Goal: Task Accomplishment & Management: Manage account settings

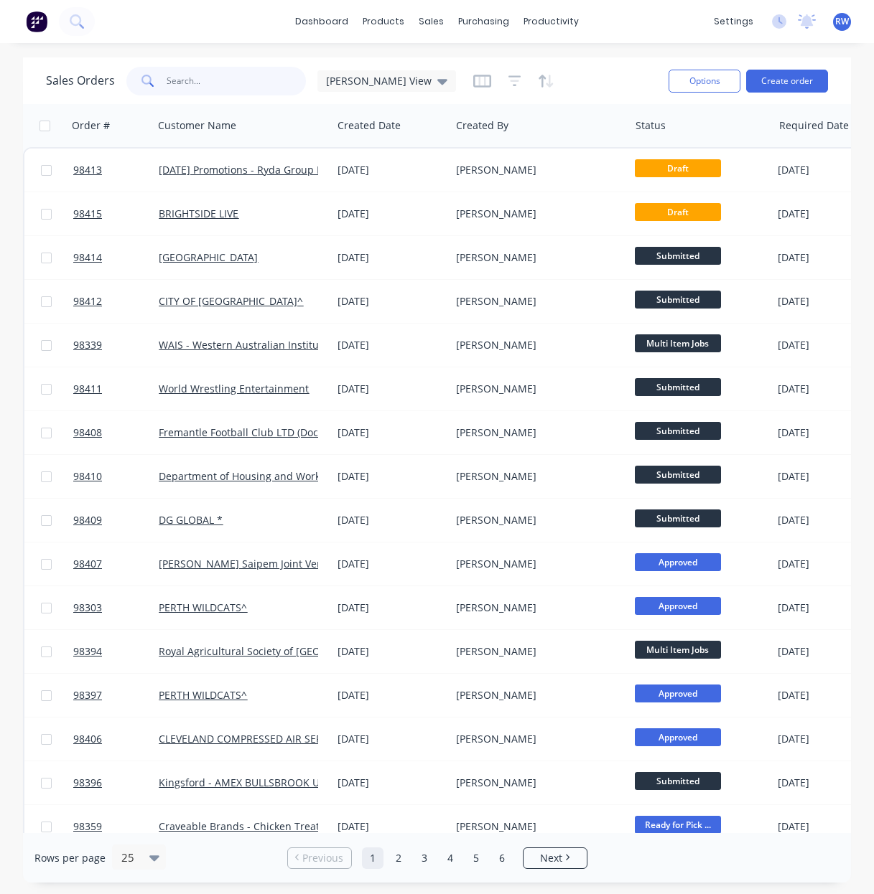
click at [224, 80] on input "text" at bounding box center [237, 81] width 140 height 29
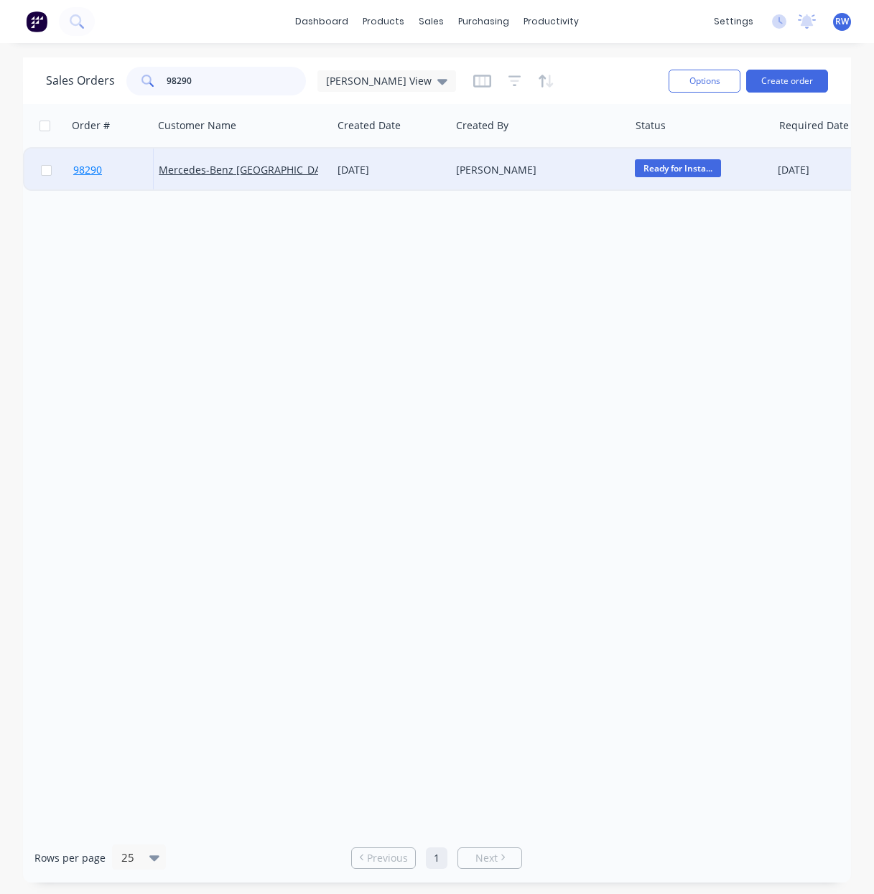
type input "98290"
click at [91, 174] on span "98290" at bounding box center [87, 170] width 29 height 14
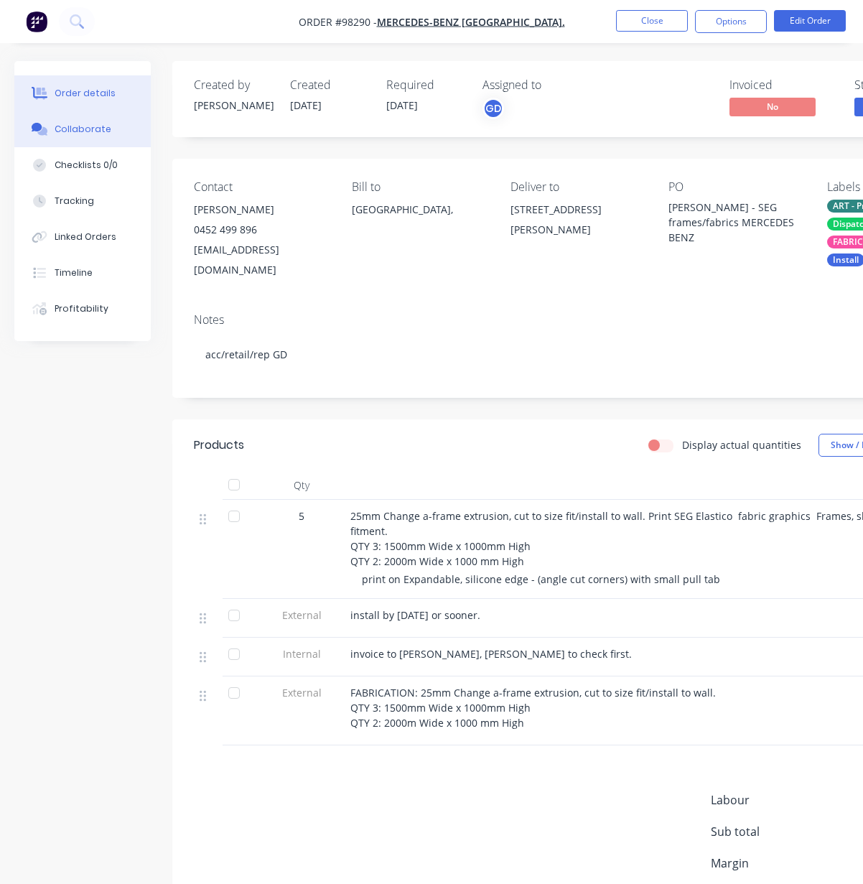
click at [72, 131] on div "Collaborate" at bounding box center [83, 129] width 57 height 13
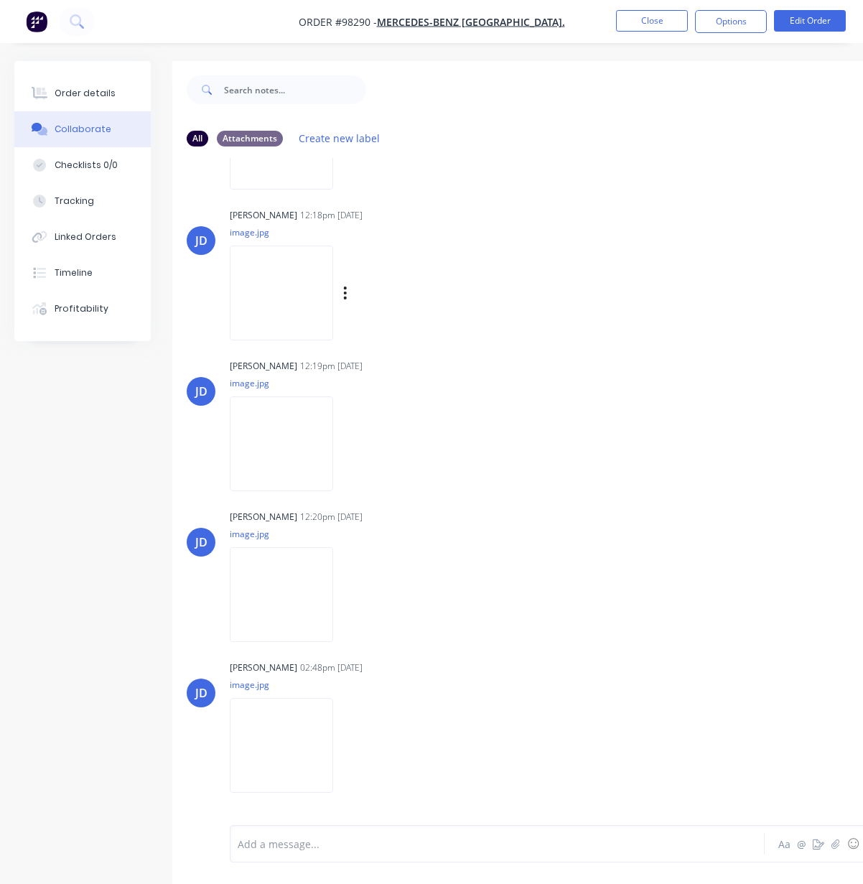
scroll to position [141, 0]
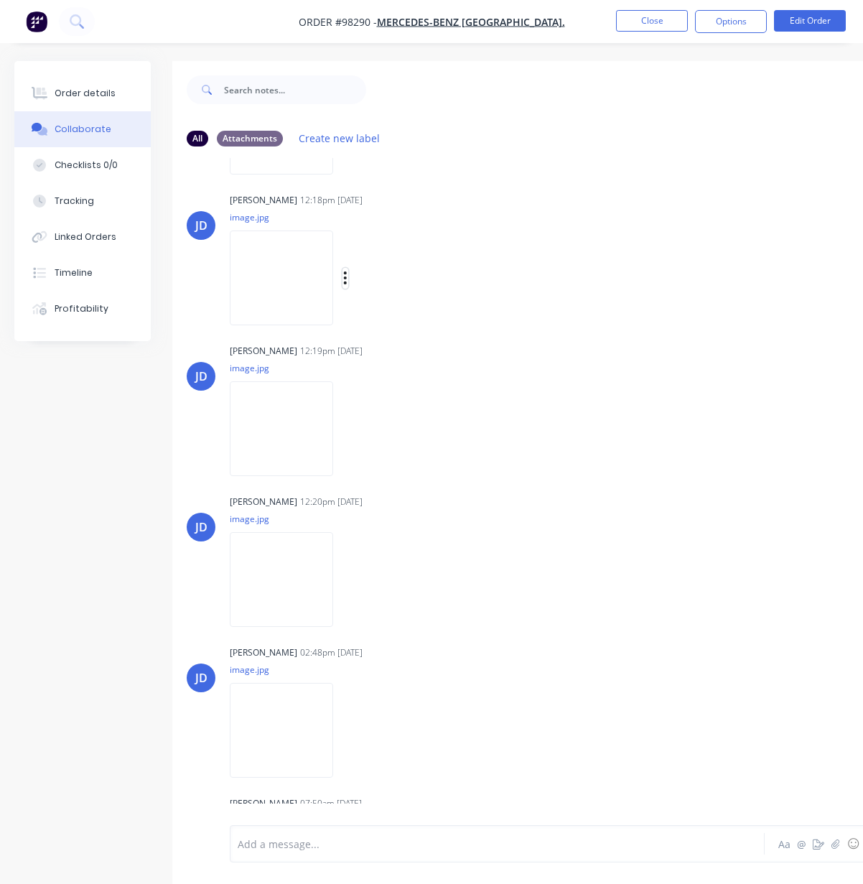
click at [347, 276] on icon "button" at bounding box center [345, 278] width 4 height 17
click at [419, 319] on button "Download" at bounding box center [439, 316] width 162 height 32
click at [347, 429] on icon "button" at bounding box center [345, 428] width 3 height 13
click at [410, 472] on button "Download" at bounding box center [439, 467] width 162 height 32
click at [347, 581] on icon "button" at bounding box center [345, 579] width 3 height 13
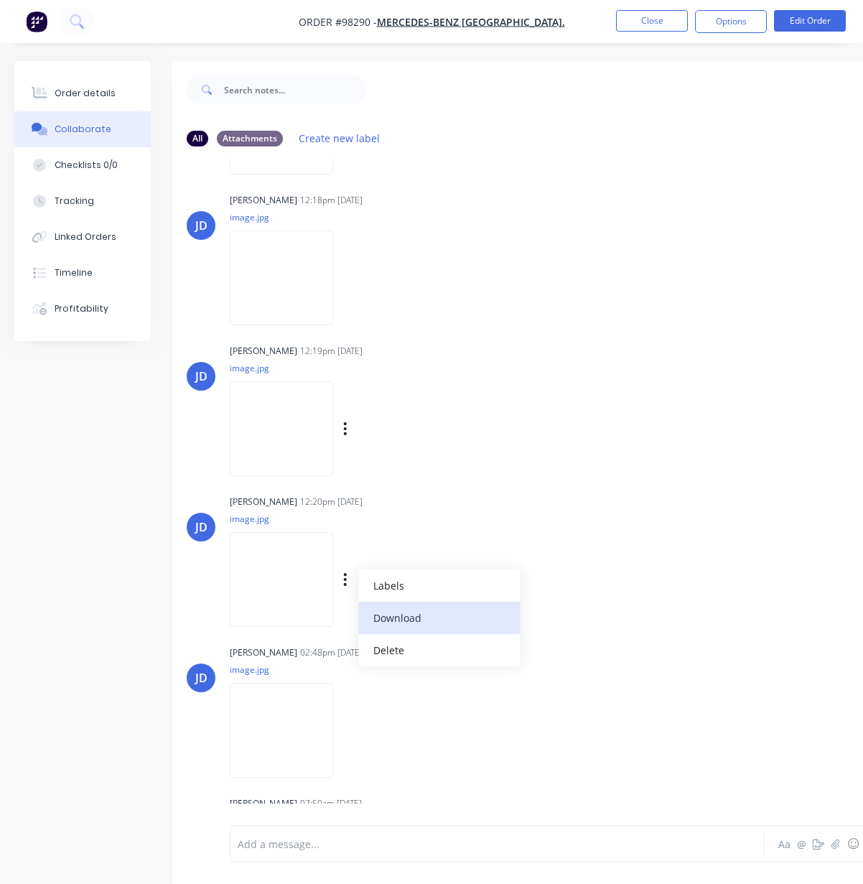
click at [412, 619] on button "Download" at bounding box center [439, 618] width 162 height 32
click at [347, 732] on icon "button" at bounding box center [345, 730] width 4 height 17
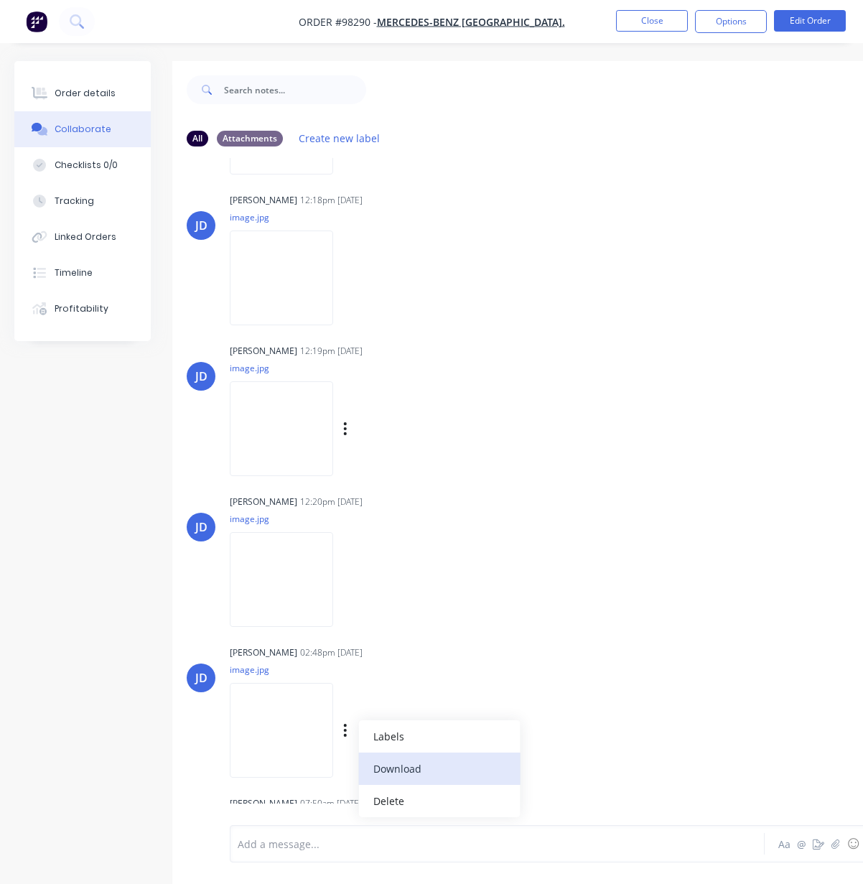
click at [415, 767] on button "Download" at bounding box center [439, 768] width 162 height 32
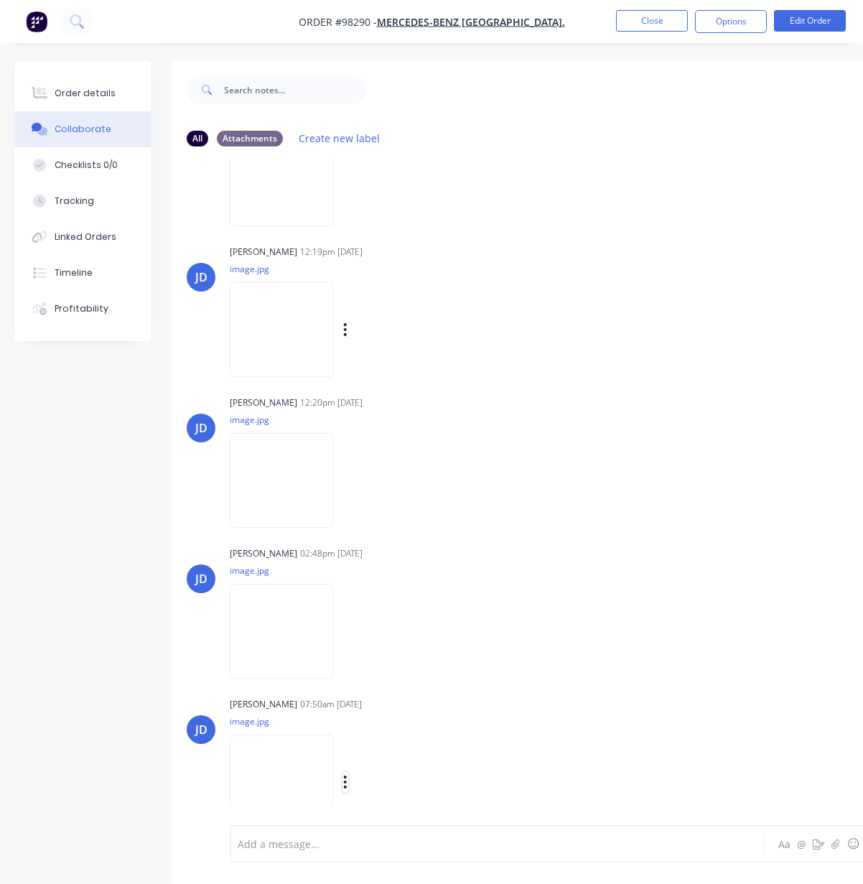
click at [347, 783] on icon "button" at bounding box center [345, 782] width 4 height 17
click at [409, 787] on button "Download" at bounding box center [439, 783] width 162 height 32
click at [636, 21] on button "Close" at bounding box center [652, 21] width 72 height 22
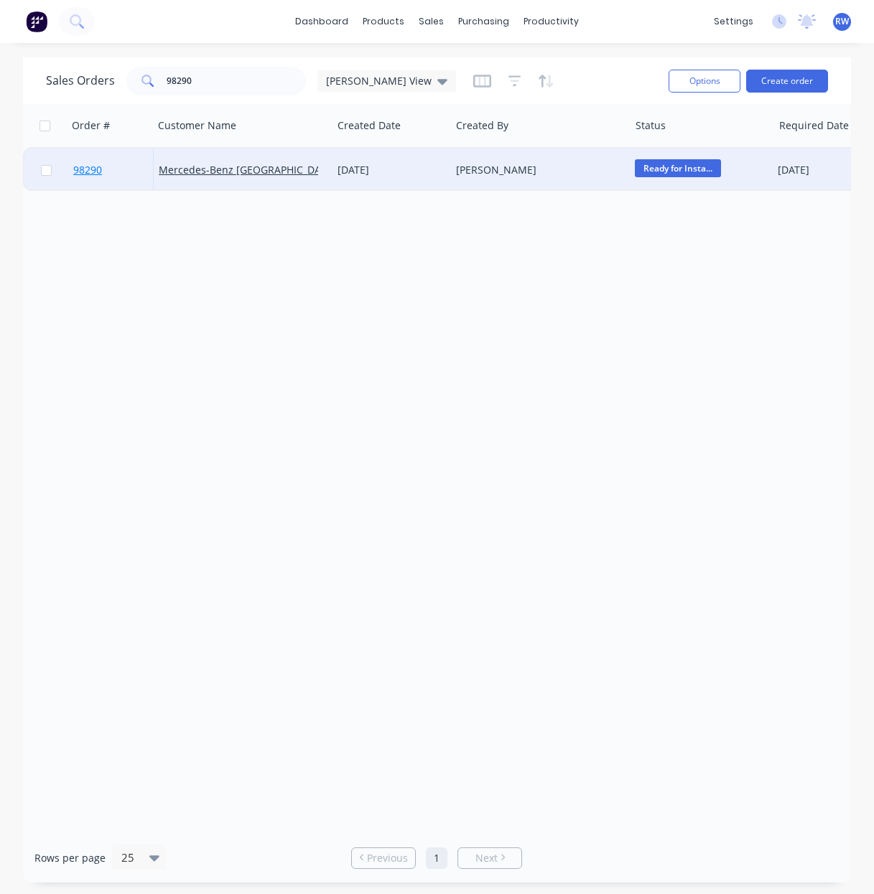
drag, startPoint x: 50, startPoint y: 172, endPoint x: 81, endPoint y: 171, distance: 31.6
click at [50, 172] on input "checkbox" at bounding box center [46, 170] width 11 height 11
checkbox input "true"
click at [695, 80] on button "Options" at bounding box center [704, 81] width 72 height 23
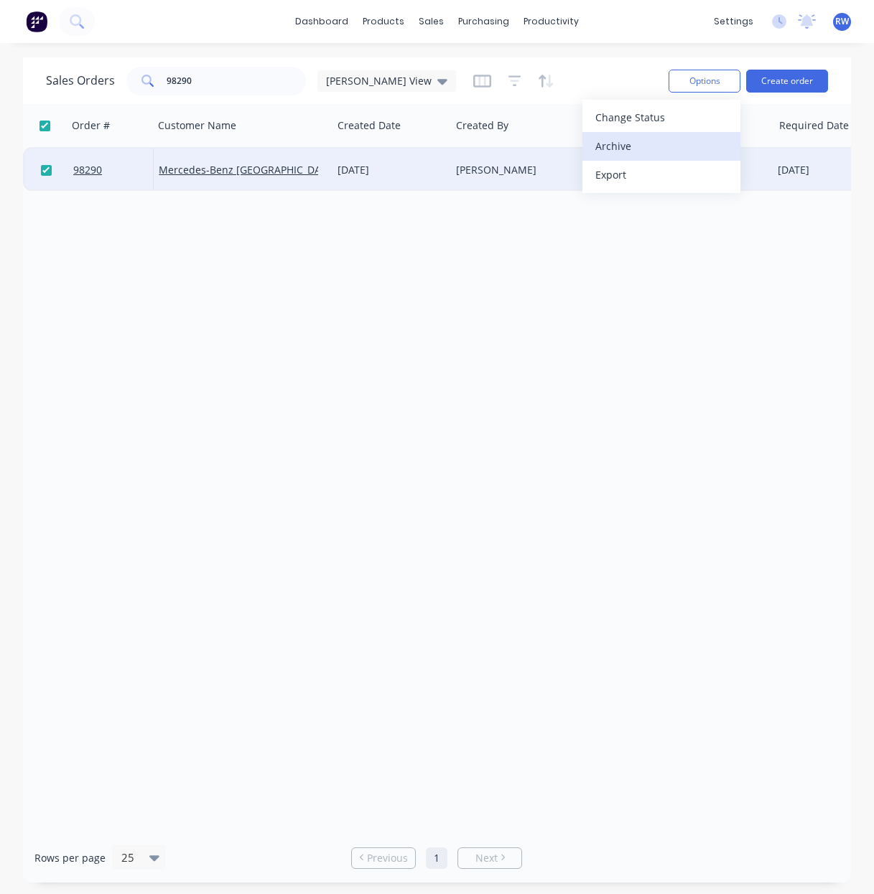
click at [619, 150] on div "Archive" at bounding box center [661, 146] width 132 height 21
checkbox input "false"
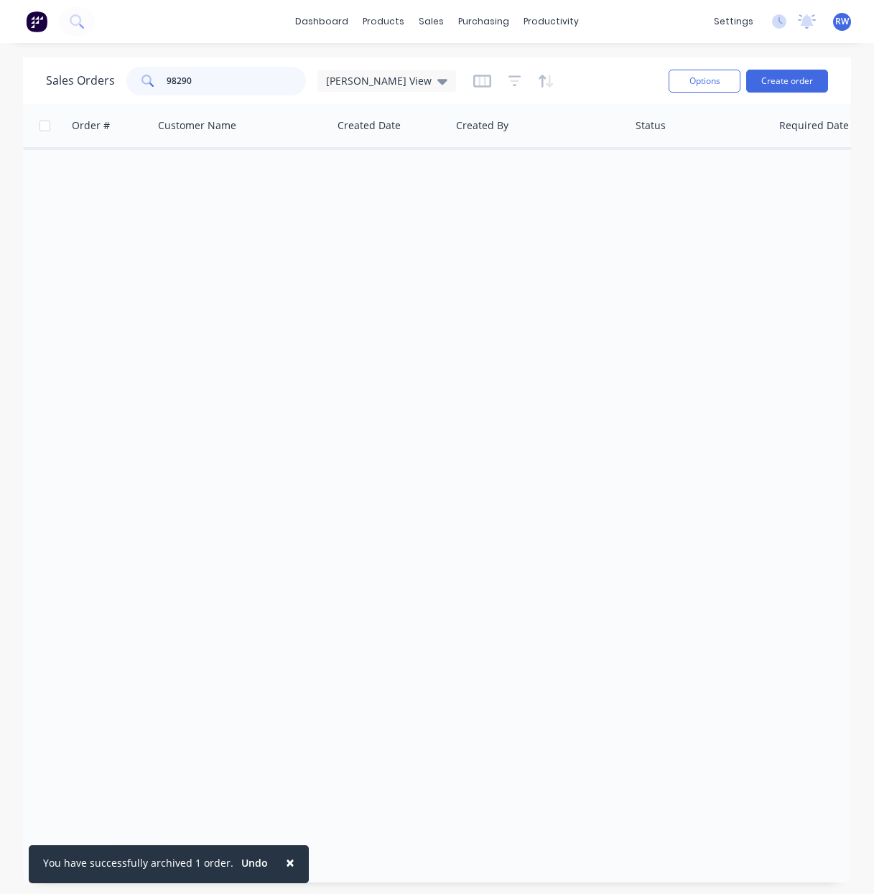
drag, startPoint x: 192, startPoint y: 78, endPoint x: 151, endPoint y: 75, distance: 41.7
click at [167, 75] on input "98290" at bounding box center [237, 81] width 140 height 29
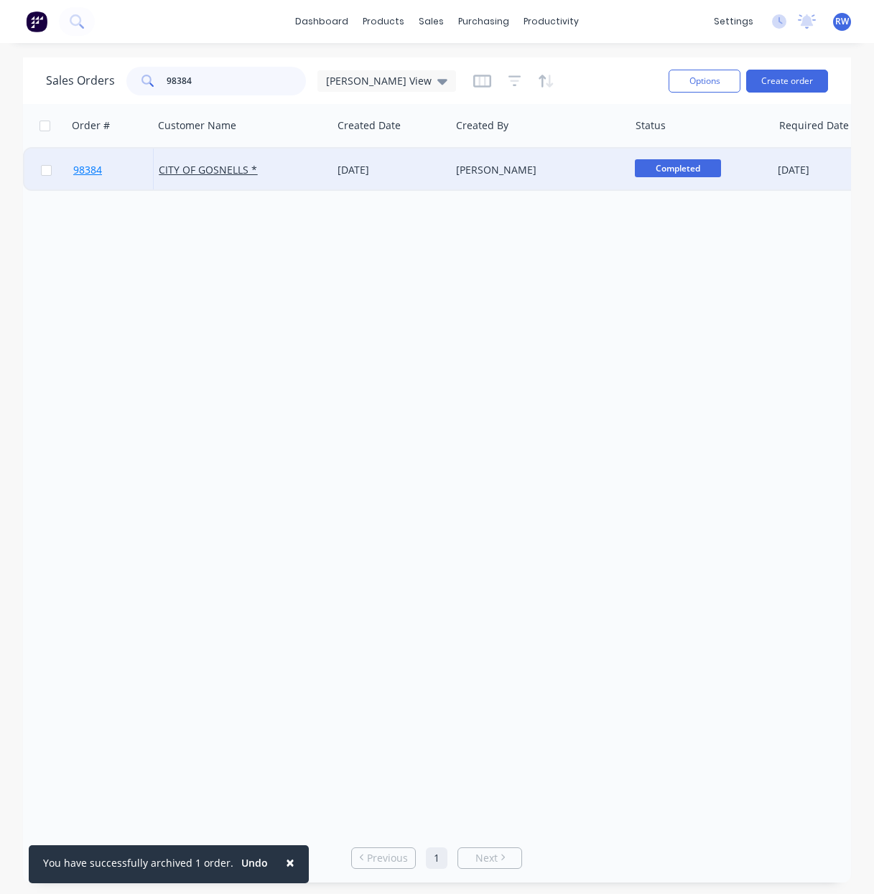
type input "98384"
click at [83, 171] on span "98384" at bounding box center [87, 170] width 29 height 14
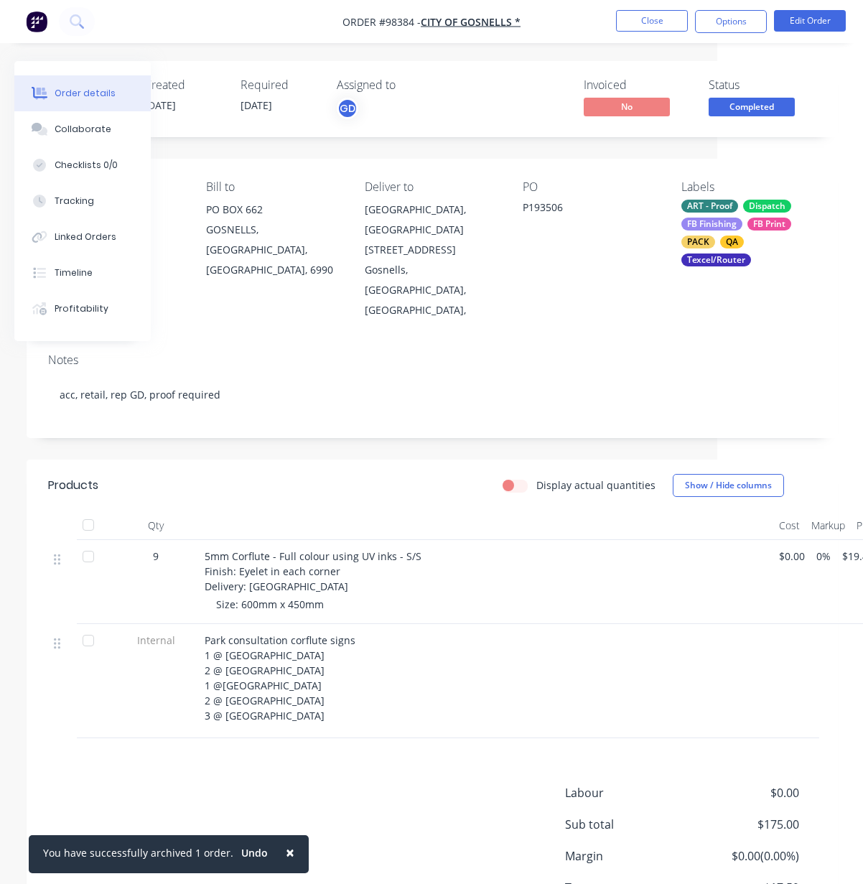
scroll to position [0, 221]
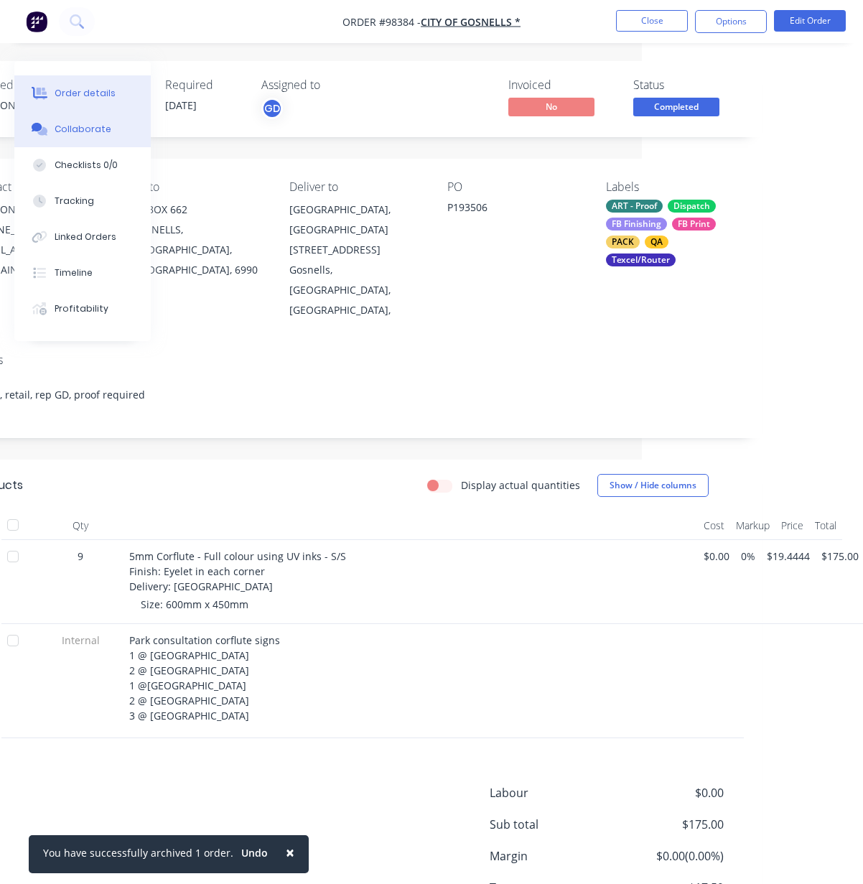
click at [79, 132] on div "Collaborate" at bounding box center [83, 129] width 57 height 13
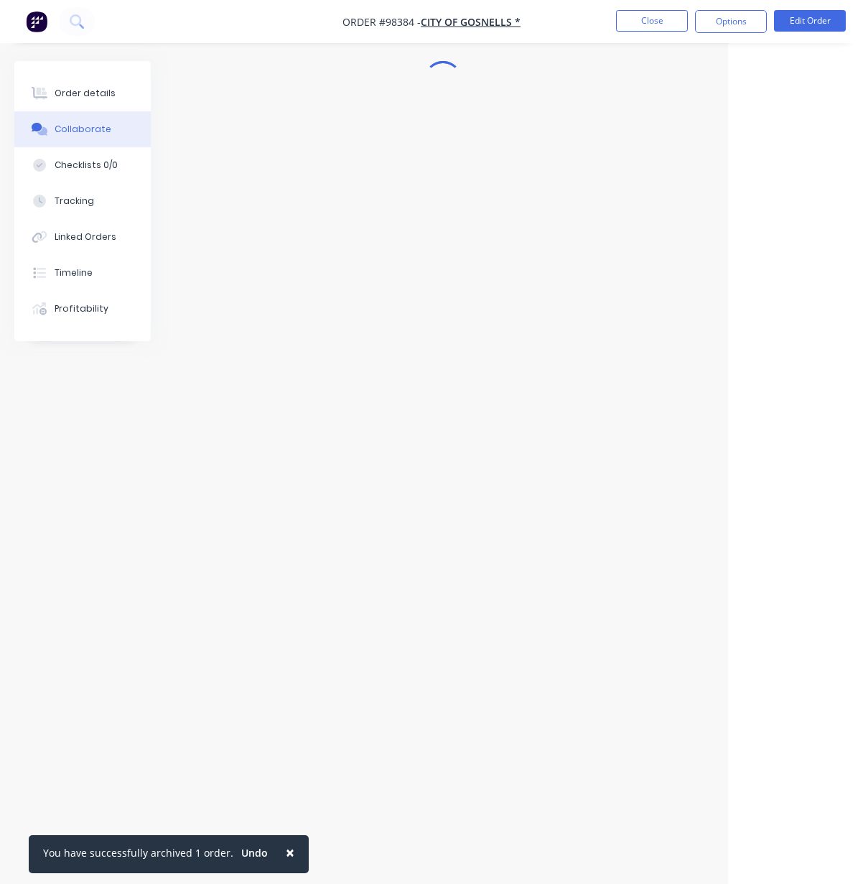
scroll to position [0, 135]
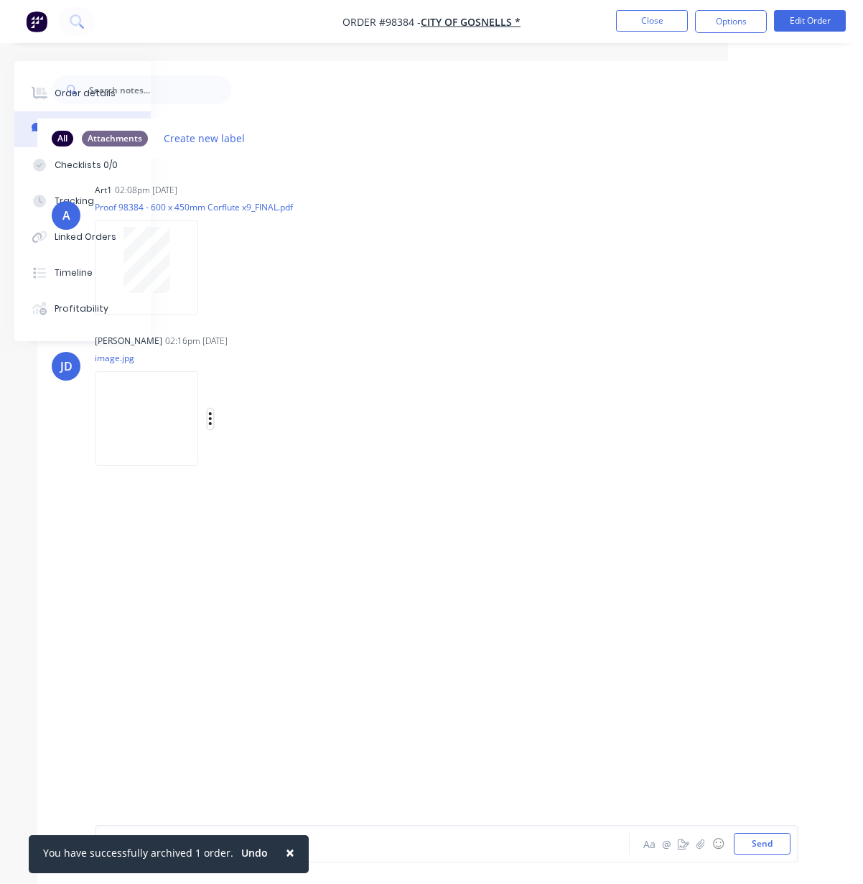
click at [212, 420] on icon "button" at bounding box center [210, 418] width 3 height 13
click at [282, 461] on button "Download" at bounding box center [304, 457] width 162 height 32
click at [213, 419] on button "button" at bounding box center [210, 418] width 6 height 21
click at [281, 450] on button "Download" at bounding box center [304, 457] width 162 height 32
click at [649, 22] on button "Close" at bounding box center [652, 21] width 72 height 22
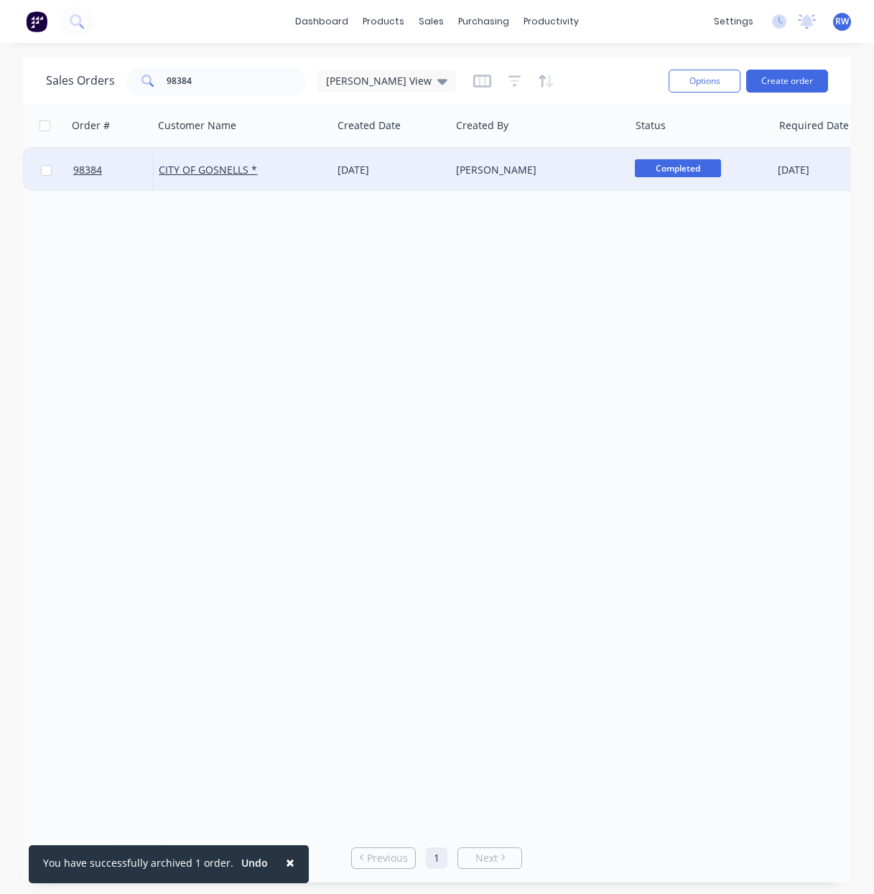
click at [43, 171] on input "checkbox" at bounding box center [46, 170] width 11 height 11
checkbox input "true"
click at [730, 80] on button "Options" at bounding box center [704, 81] width 72 height 23
click at [622, 146] on div "Archive" at bounding box center [661, 146] width 132 height 21
checkbox input "false"
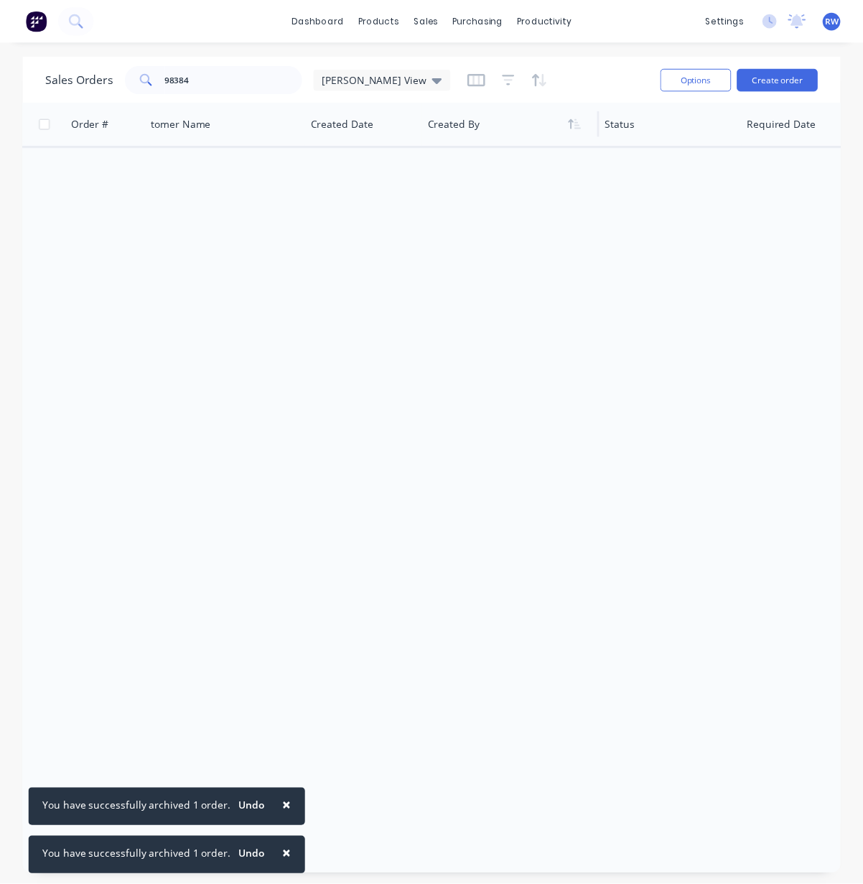
scroll to position [0, 48]
click at [201, 80] on input "98384" at bounding box center [237, 81] width 140 height 29
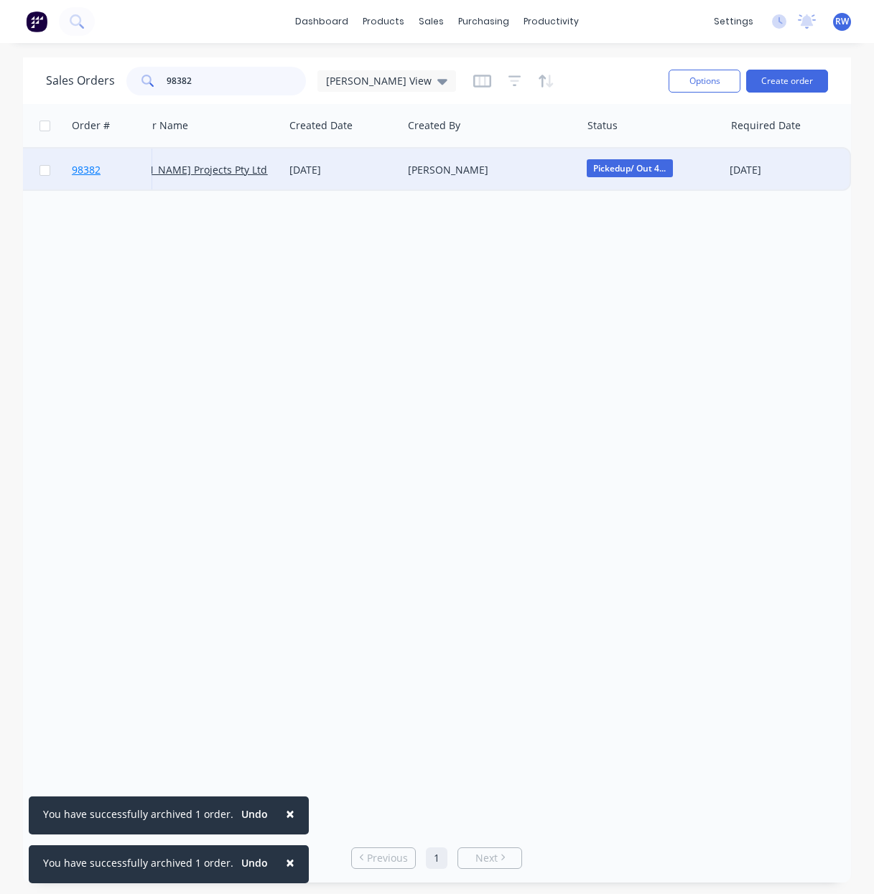
type input "98382"
click at [88, 172] on span "98382" at bounding box center [86, 170] width 29 height 14
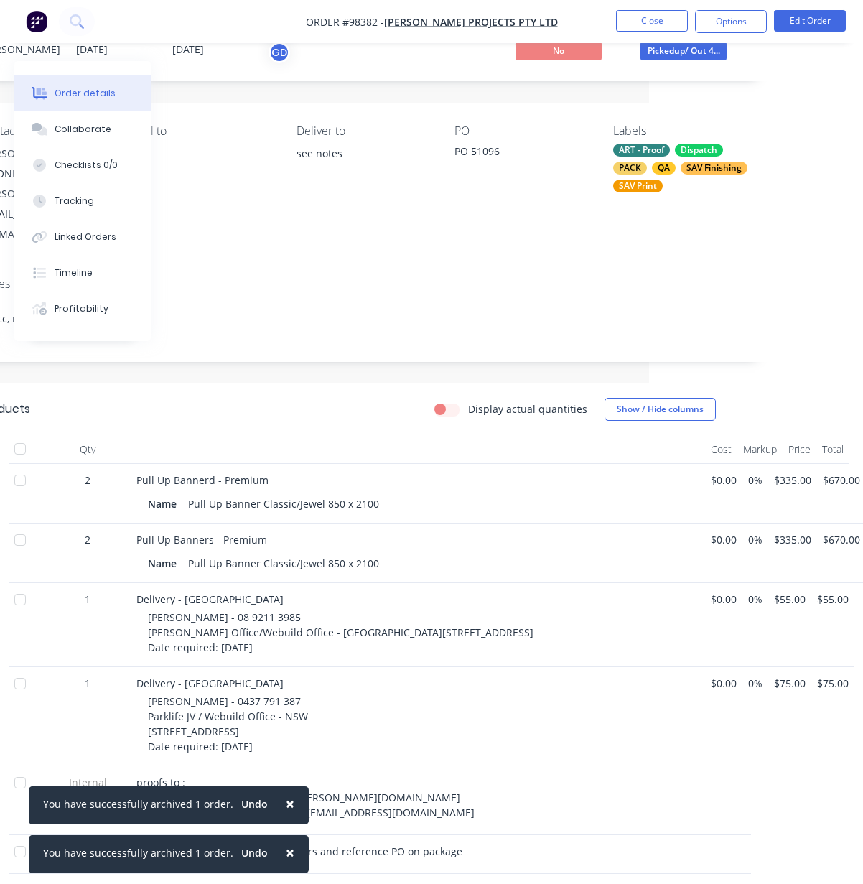
scroll to position [0, 214]
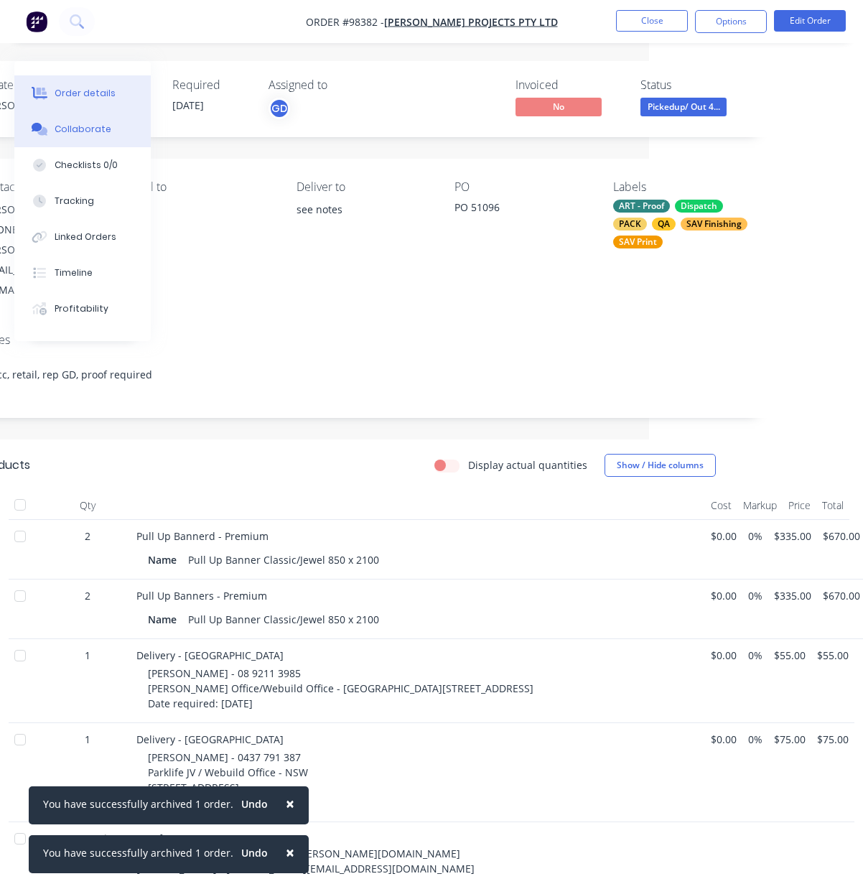
click at [73, 127] on div "Collaborate" at bounding box center [83, 129] width 57 height 13
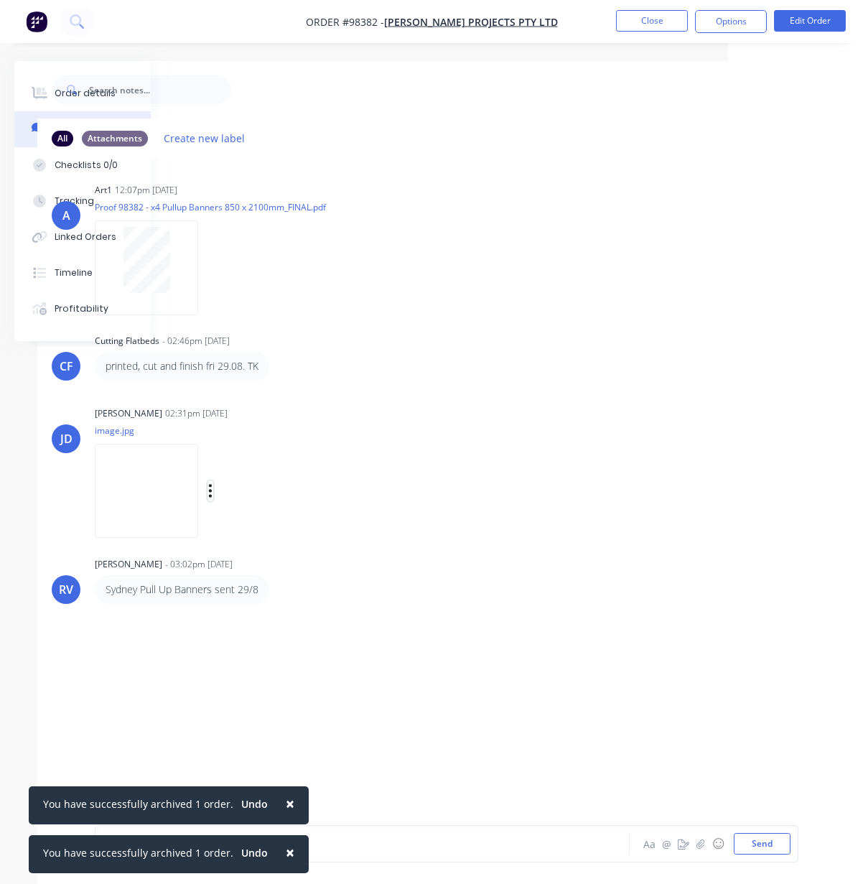
click at [212, 490] on icon "button" at bounding box center [210, 490] width 4 height 17
click at [291, 530] on button "Download" at bounding box center [304, 529] width 162 height 32
click at [648, 19] on button "Close" at bounding box center [652, 21] width 72 height 22
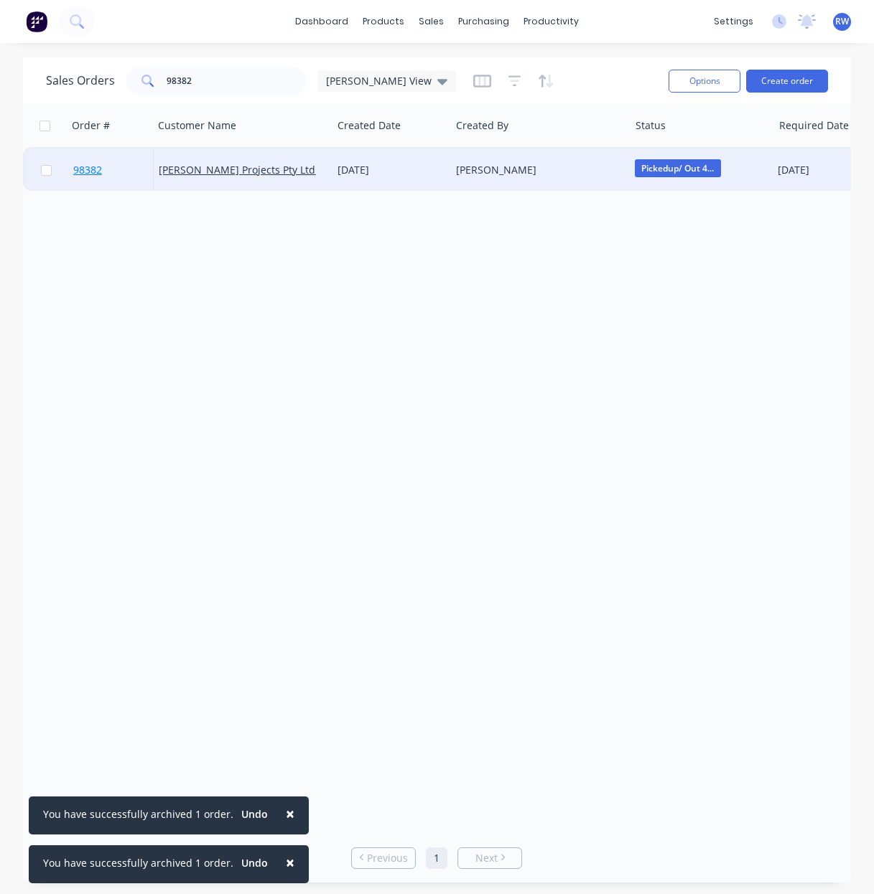
drag, startPoint x: 47, startPoint y: 171, endPoint x: 134, endPoint y: 173, distance: 86.9
click at [49, 172] on input "checkbox" at bounding box center [46, 170] width 11 height 11
checkbox input "true"
click at [698, 81] on button "Options" at bounding box center [704, 81] width 72 height 23
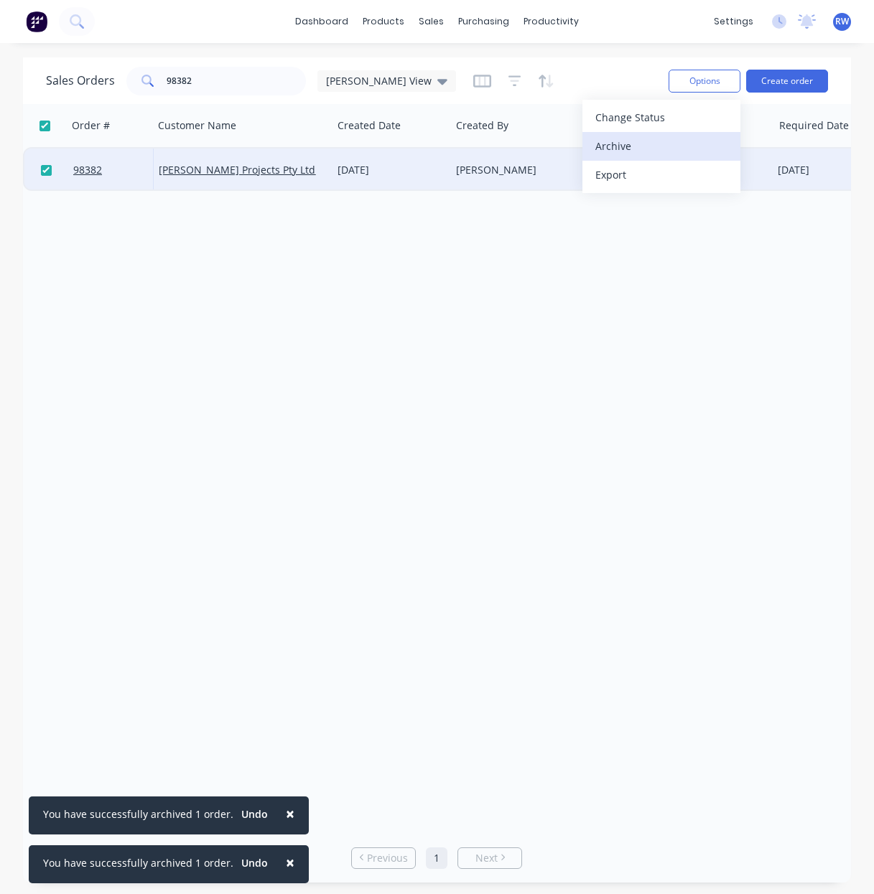
click at [623, 147] on div "Archive" at bounding box center [661, 146] width 132 height 21
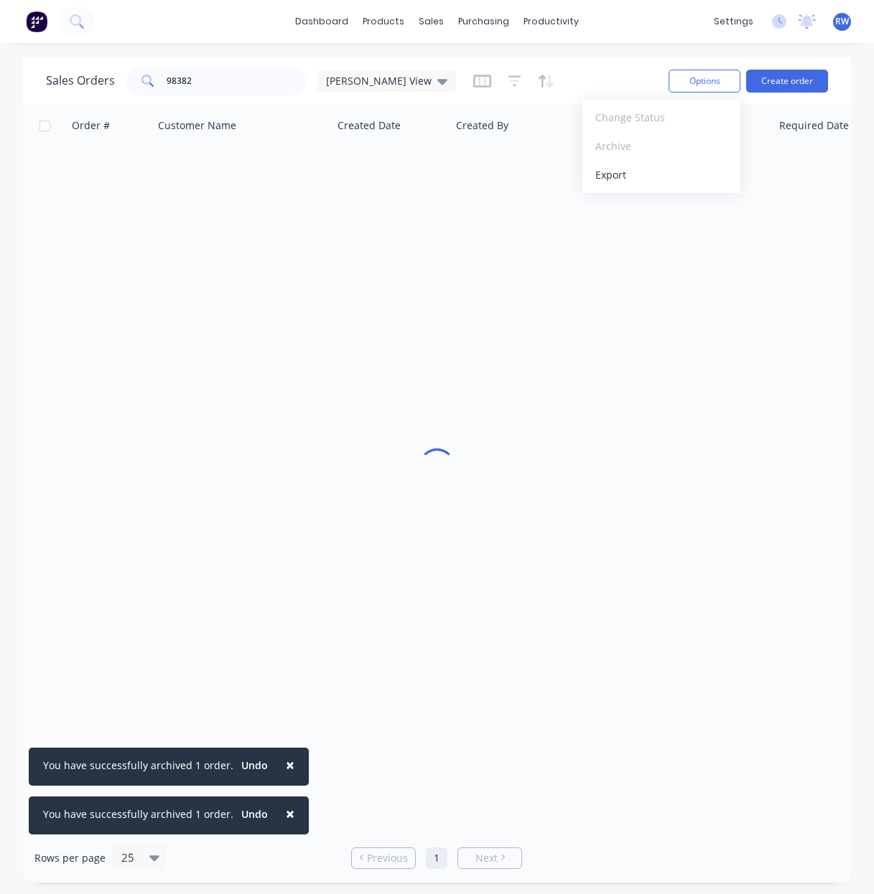
checkbox input "false"
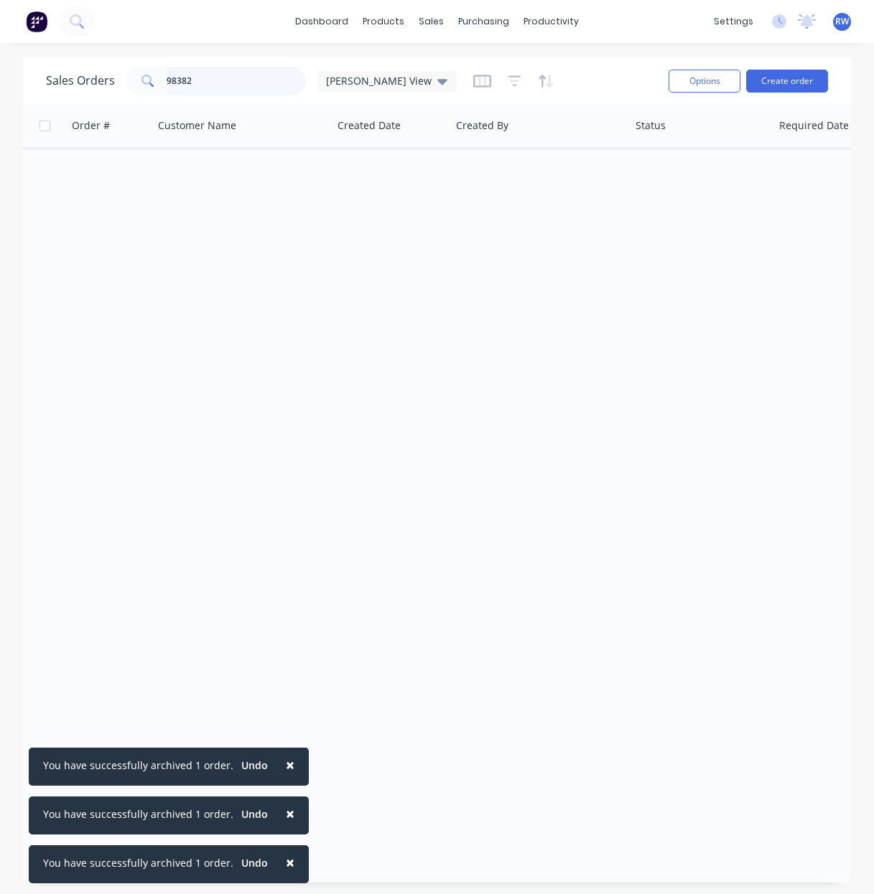
click at [219, 82] on input "98382" at bounding box center [237, 81] width 140 height 29
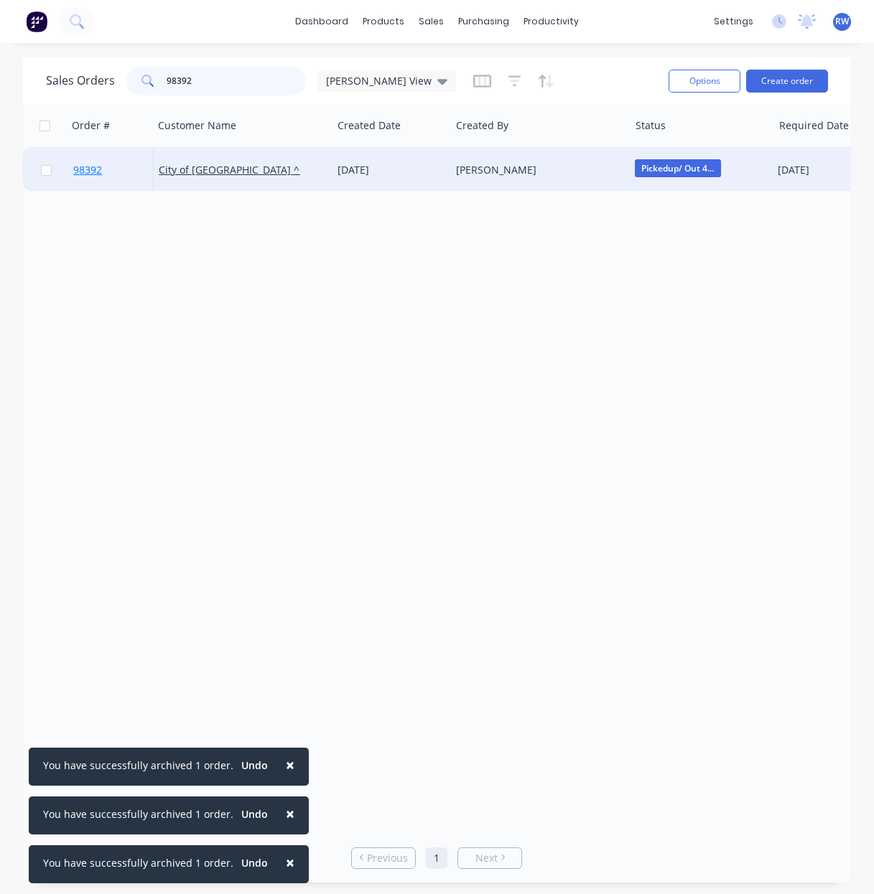
type input "98392"
click at [94, 169] on span "98392" at bounding box center [87, 170] width 29 height 14
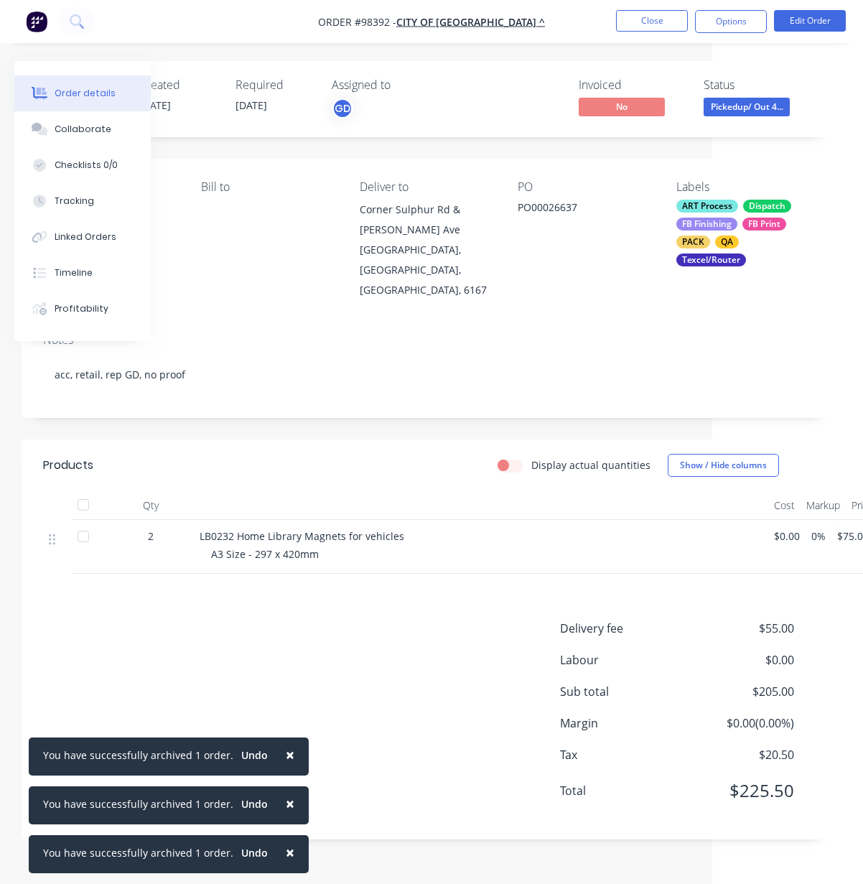
scroll to position [0, 194]
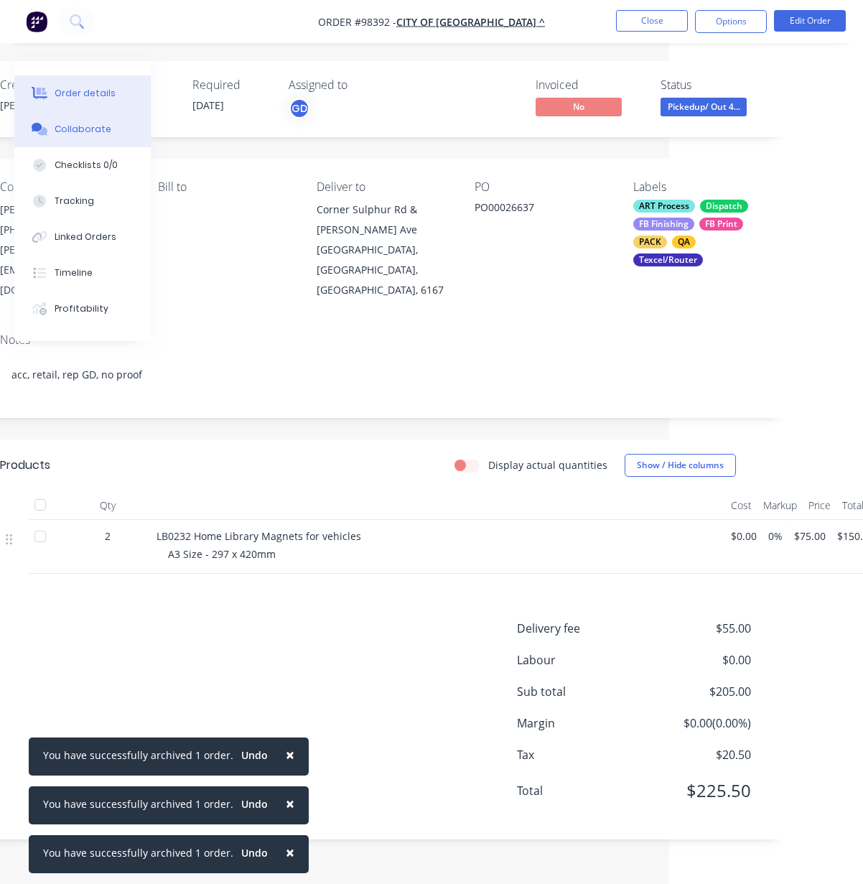
click at [61, 128] on div "Collaborate" at bounding box center [83, 129] width 57 height 13
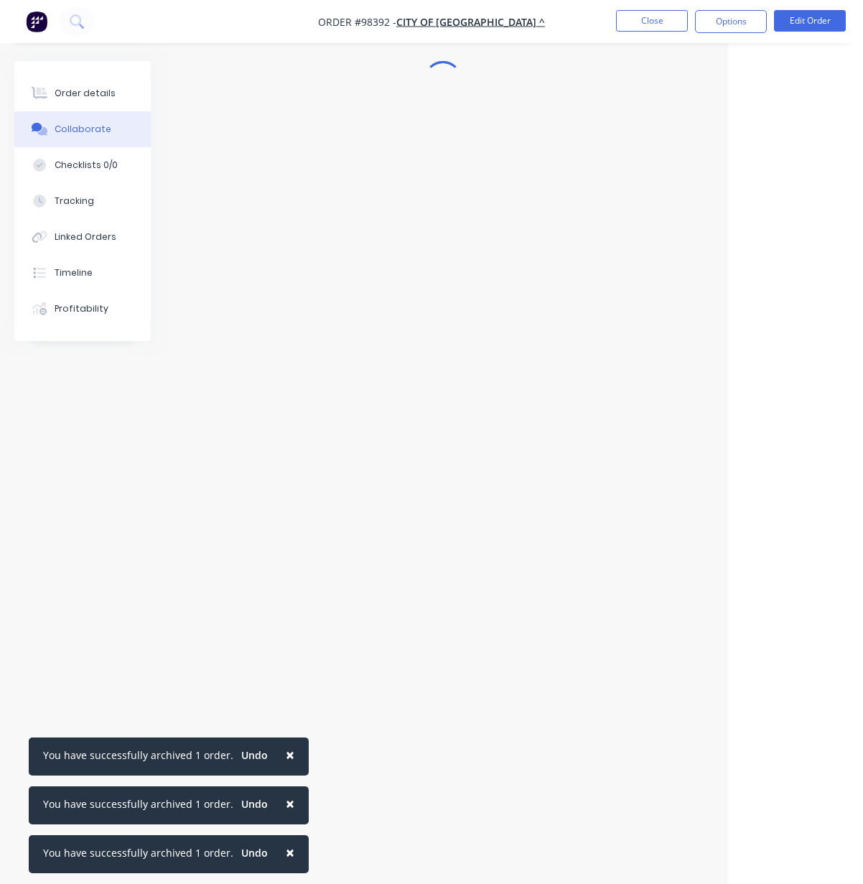
scroll to position [0, 135]
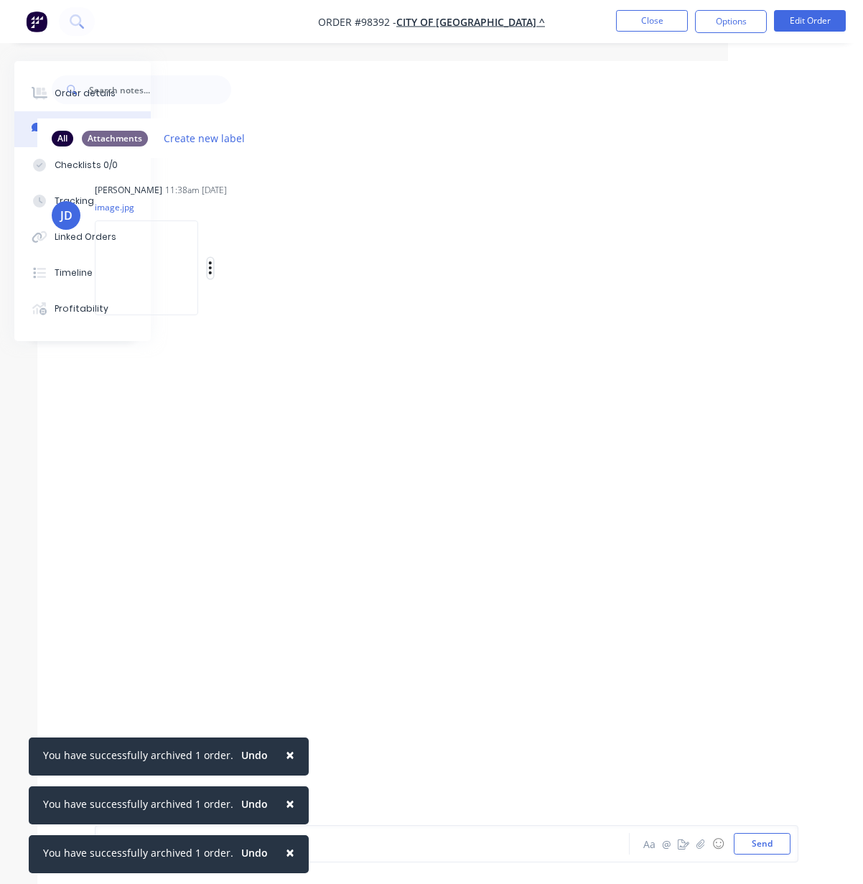
click at [212, 265] on icon "button" at bounding box center [210, 268] width 4 height 17
click at [260, 304] on button "Download" at bounding box center [304, 306] width 162 height 32
click at [656, 21] on button "Close" at bounding box center [652, 21] width 72 height 22
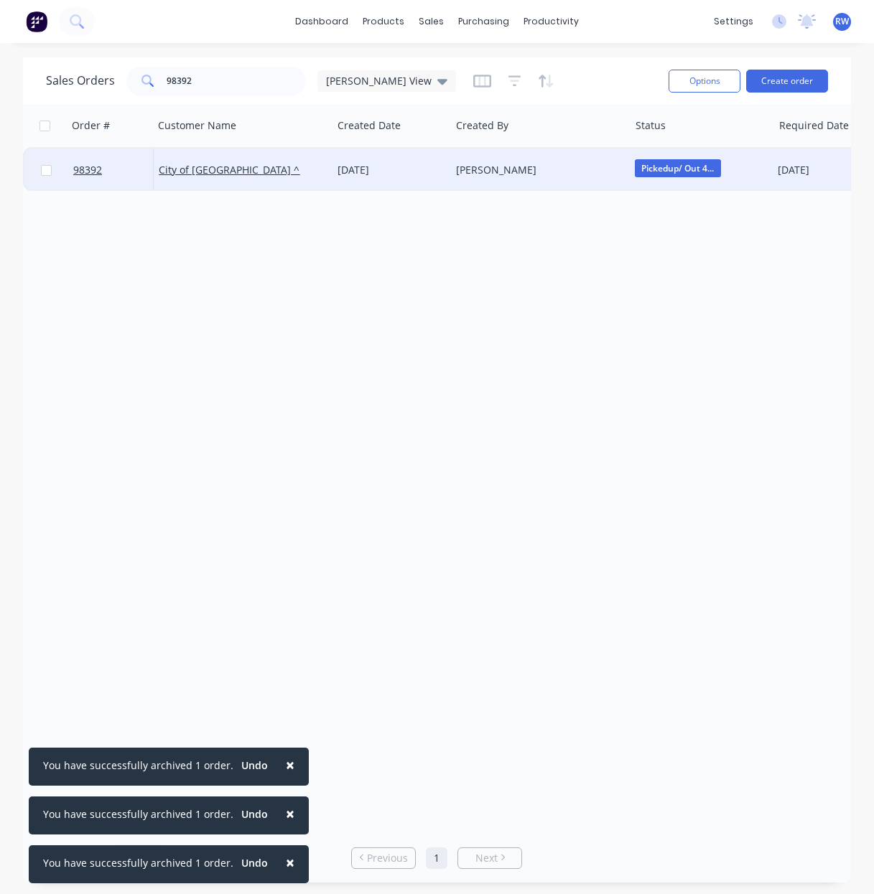
click at [48, 172] on input "checkbox" at bounding box center [46, 170] width 11 height 11
checkbox input "true"
click at [686, 84] on button "Options" at bounding box center [704, 81] width 72 height 23
click at [600, 147] on div "Archive" at bounding box center [661, 146] width 132 height 21
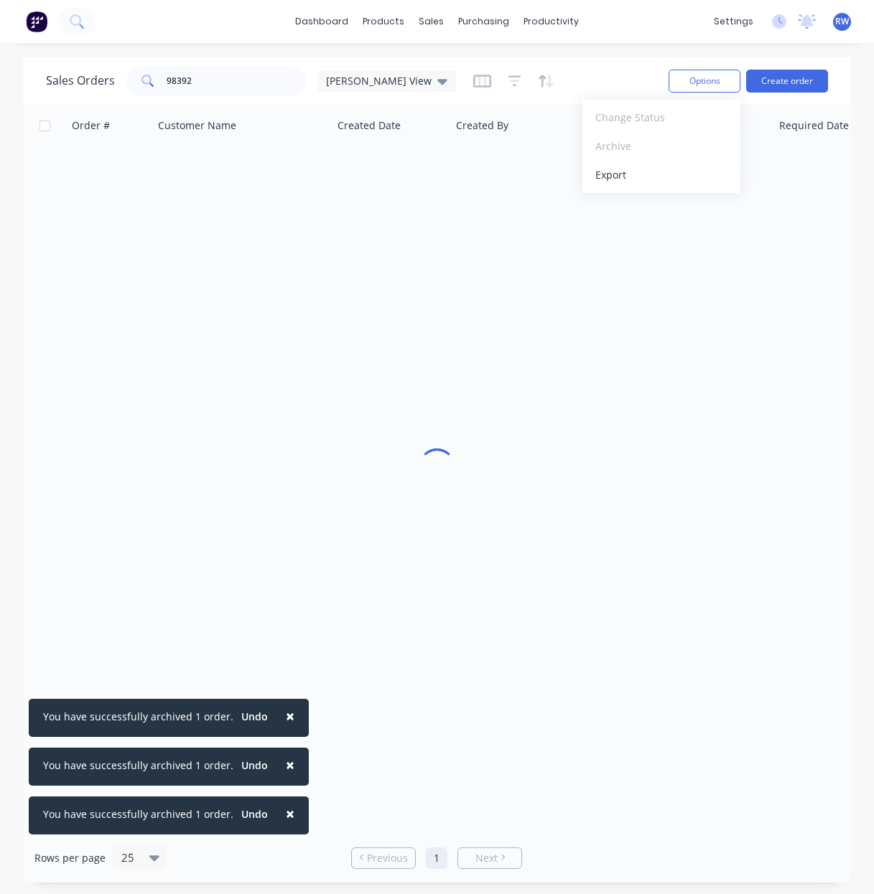
checkbox input "false"
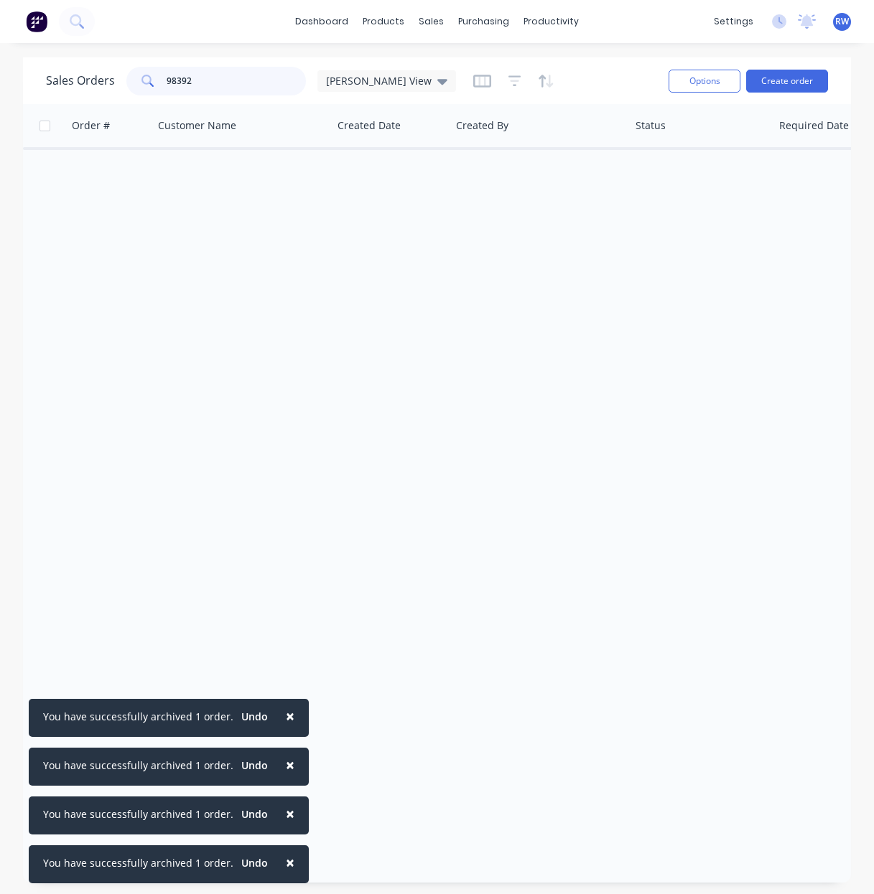
click at [228, 78] on input "98392" at bounding box center [237, 81] width 140 height 29
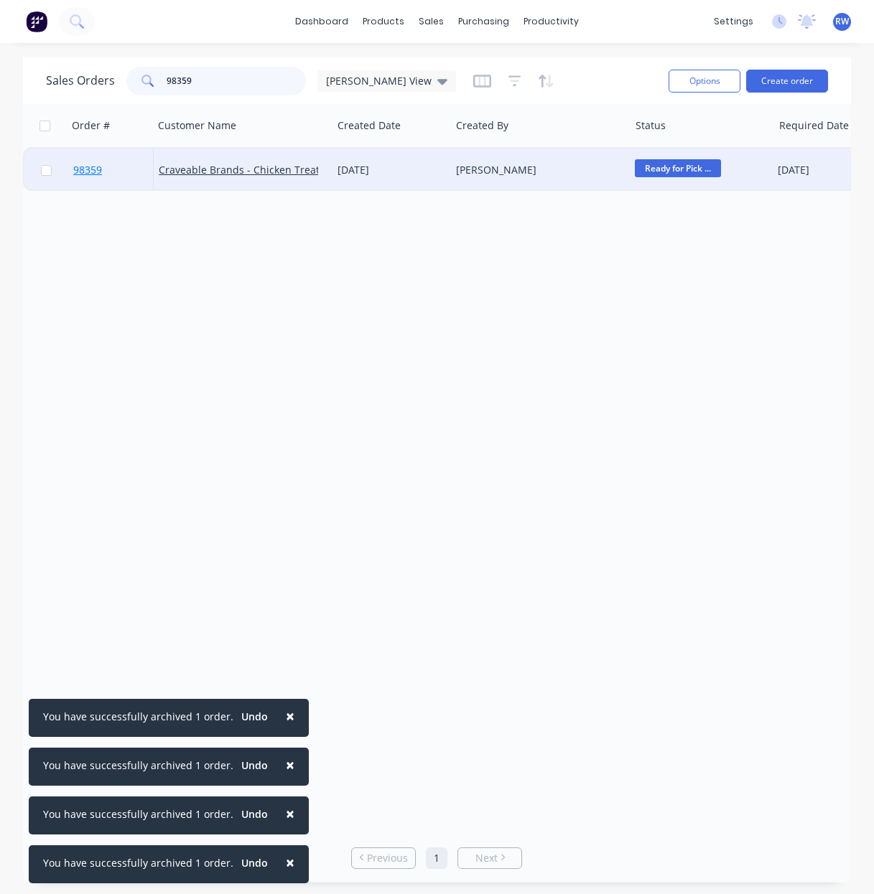
type input "98359"
click at [83, 171] on span "98359" at bounding box center [87, 170] width 29 height 14
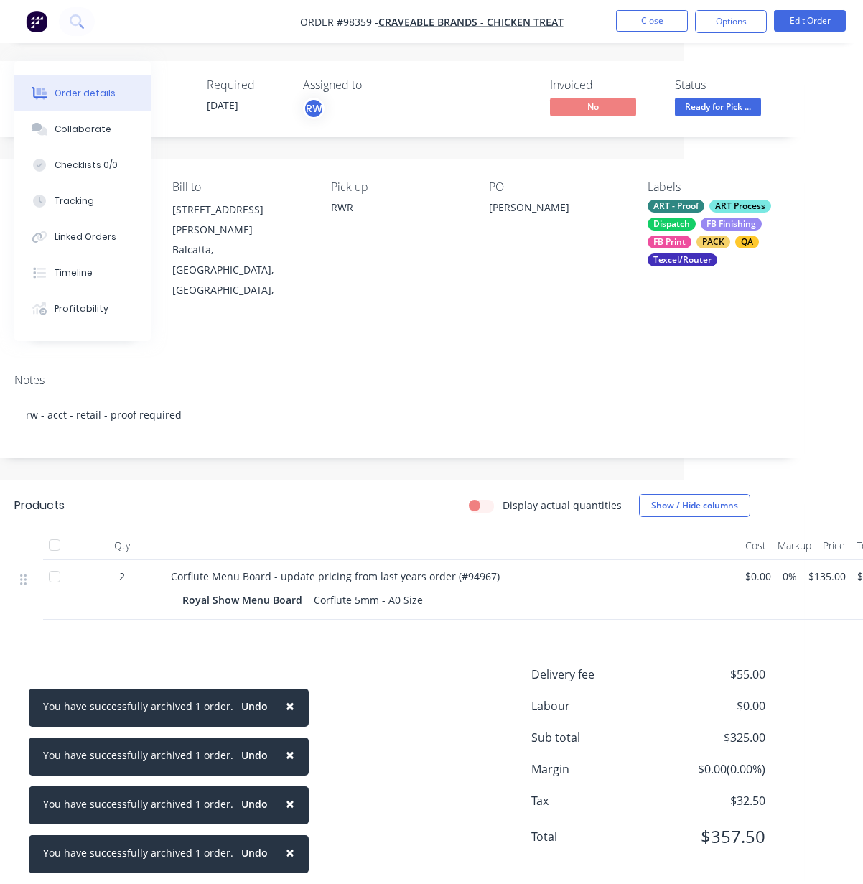
scroll to position [0, 215]
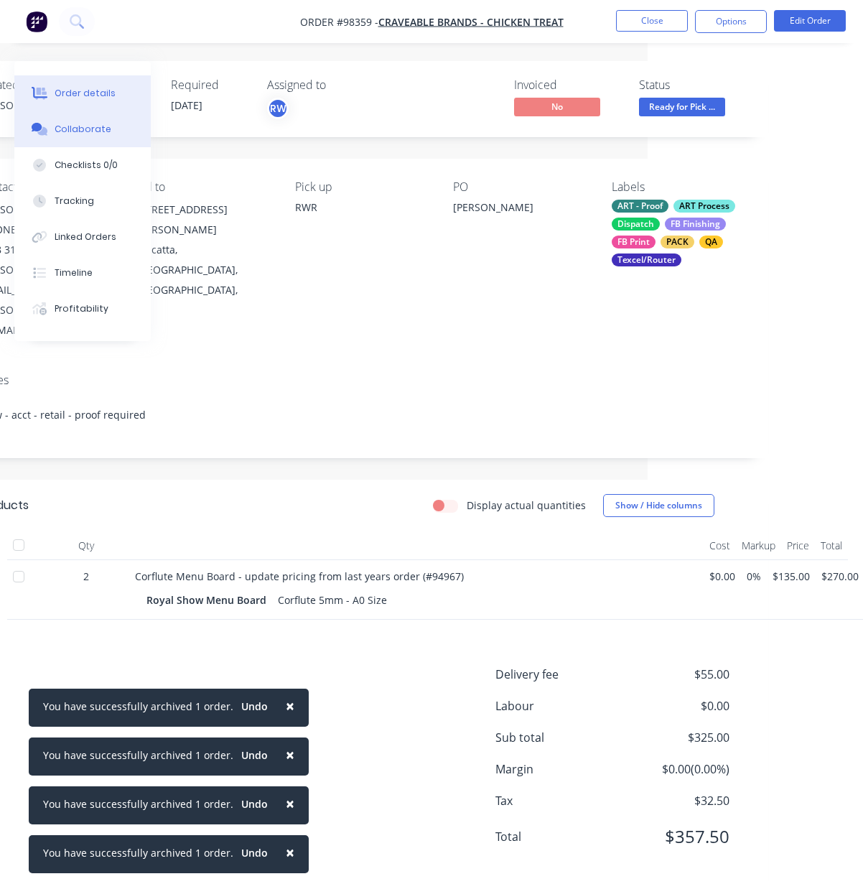
click at [84, 129] on div "Collaborate" at bounding box center [83, 129] width 57 height 13
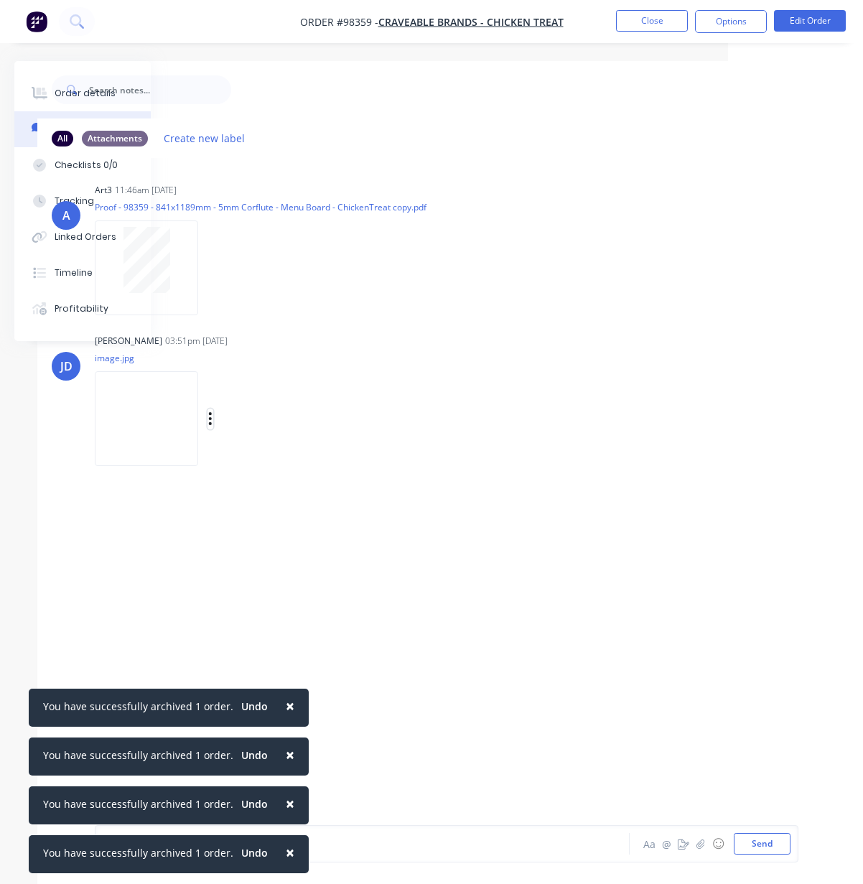
click at [212, 418] on icon "button" at bounding box center [210, 418] width 3 height 13
click at [277, 455] on button "Download" at bounding box center [304, 457] width 162 height 32
click at [642, 23] on button "Close" at bounding box center [652, 21] width 72 height 22
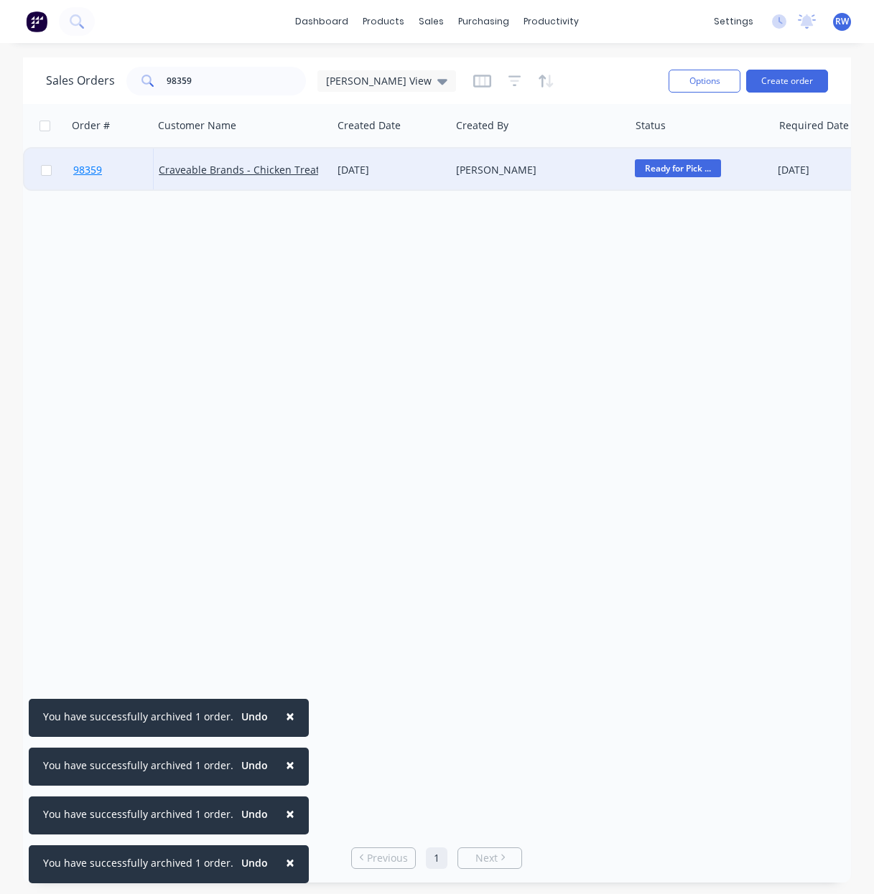
drag, startPoint x: 47, startPoint y: 170, endPoint x: 98, endPoint y: 167, distance: 51.1
click at [47, 170] on input "checkbox" at bounding box center [46, 170] width 11 height 11
checkbox input "true"
click at [705, 76] on button "Options" at bounding box center [704, 81] width 72 height 23
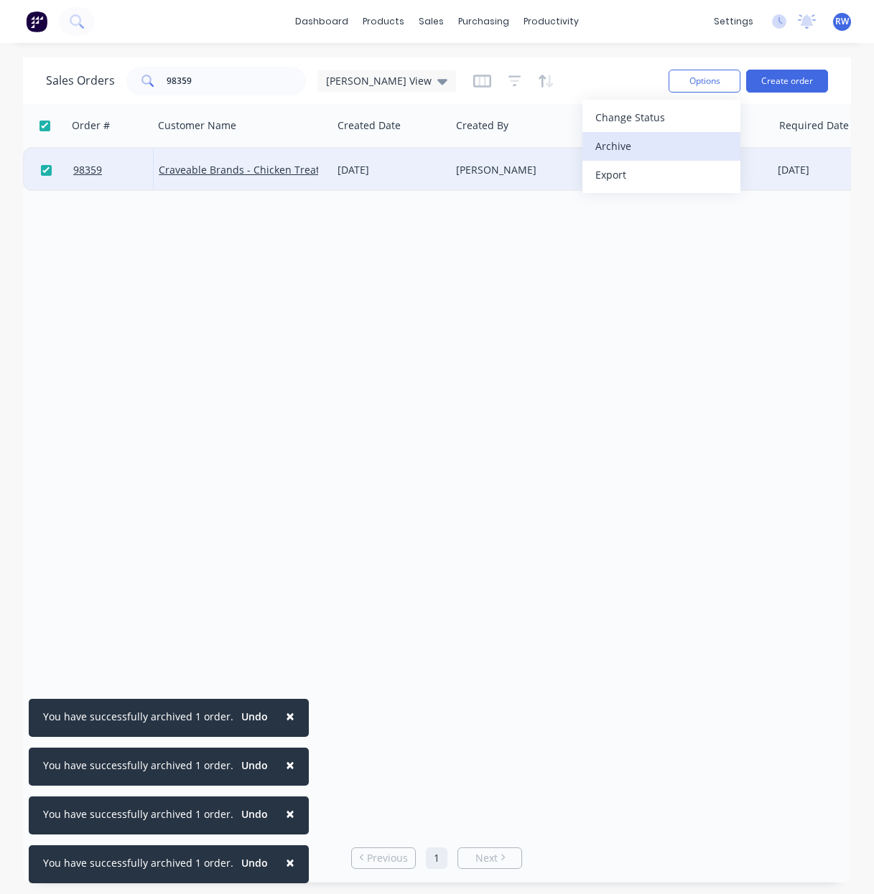
click at [660, 153] on div "Archive" at bounding box center [661, 146] width 132 height 21
checkbox input "false"
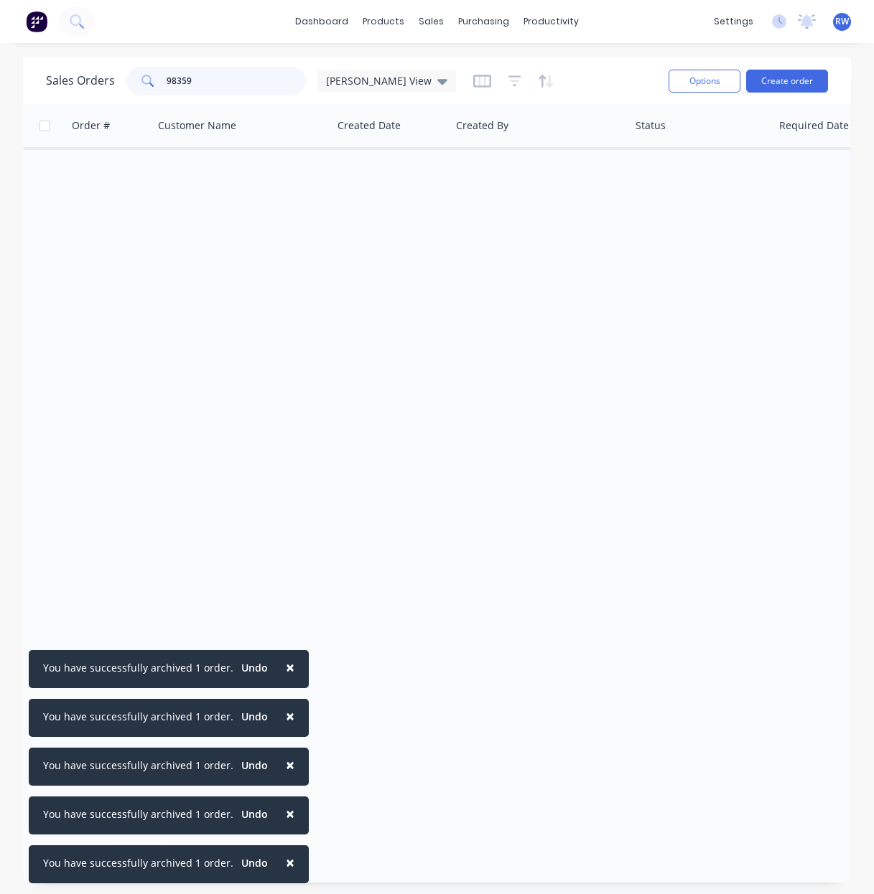
click at [215, 81] on input "98359" at bounding box center [237, 81] width 140 height 29
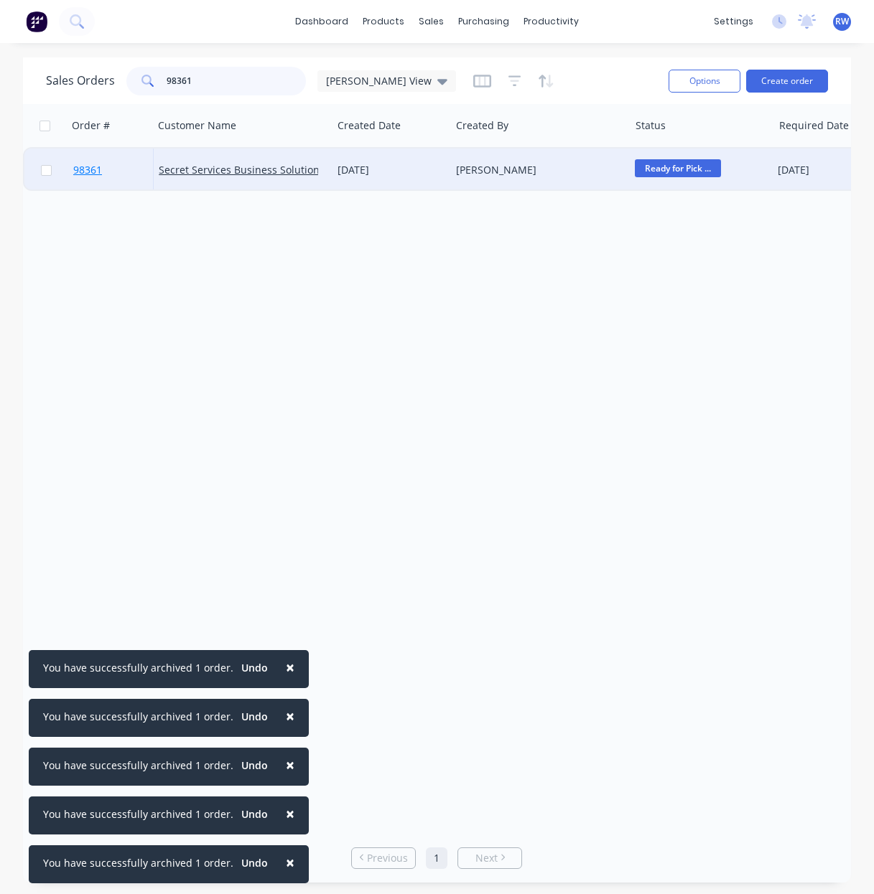
type input "98361"
click at [88, 171] on span "98361" at bounding box center [87, 170] width 29 height 14
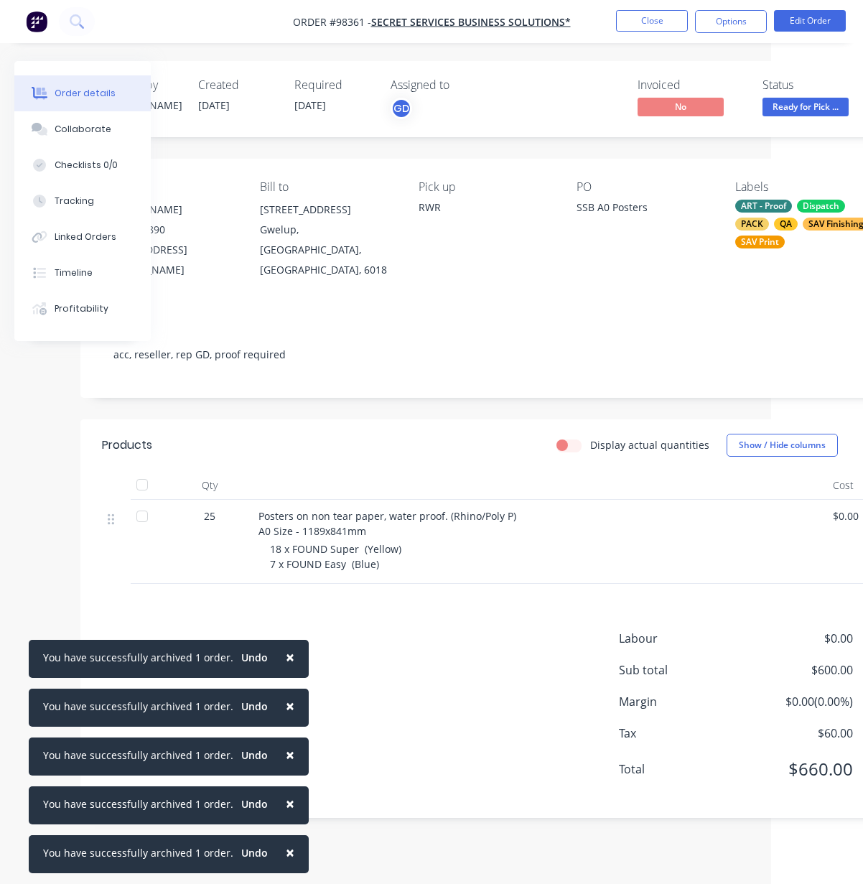
scroll to position [0, 12]
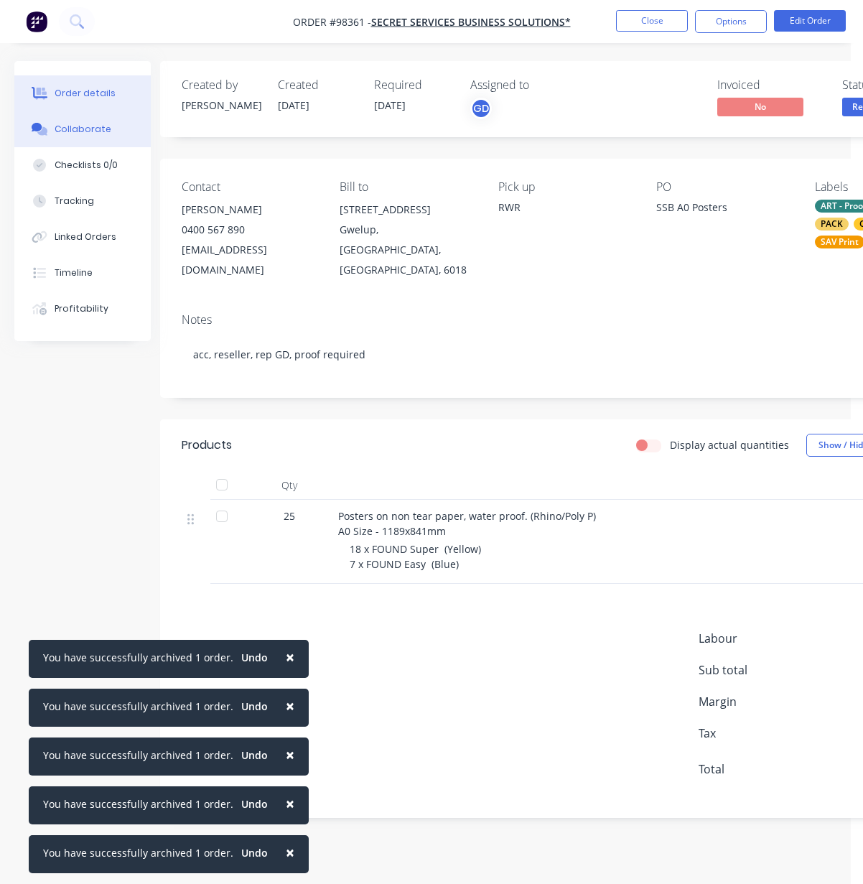
click at [77, 126] on div "Collaborate" at bounding box center [83, 129] width 57 height 13
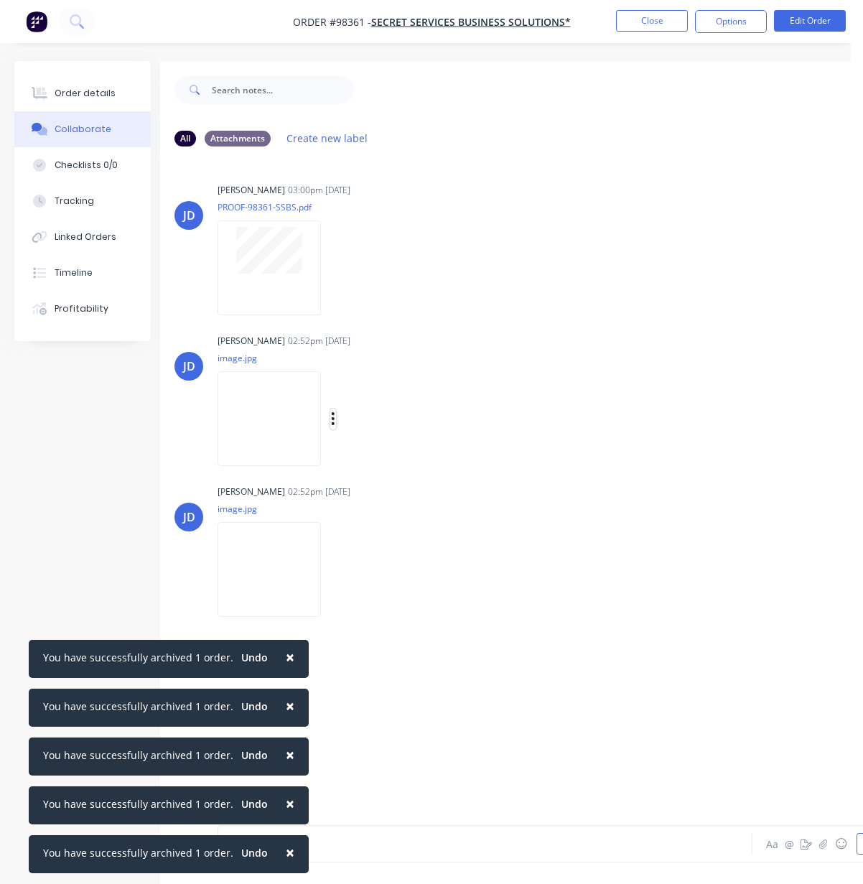
click at [335, 419] on icon "button" at bounding box center [333, 419] width 4 height 17
click at [402, 459] on button "Download" at bounding box center [427, 457] width 162 height 32
drag, startPoint x: 350, startPoint y: 571, endPoint x: 357, endPoint y: 577, distance: 9.7
click at [335, 571] on icon "button" at bounding box center [333, 569] width 4 height 17
click at [396, 607] on button "Download" at bounding box center [427, 607] width 162 height 32
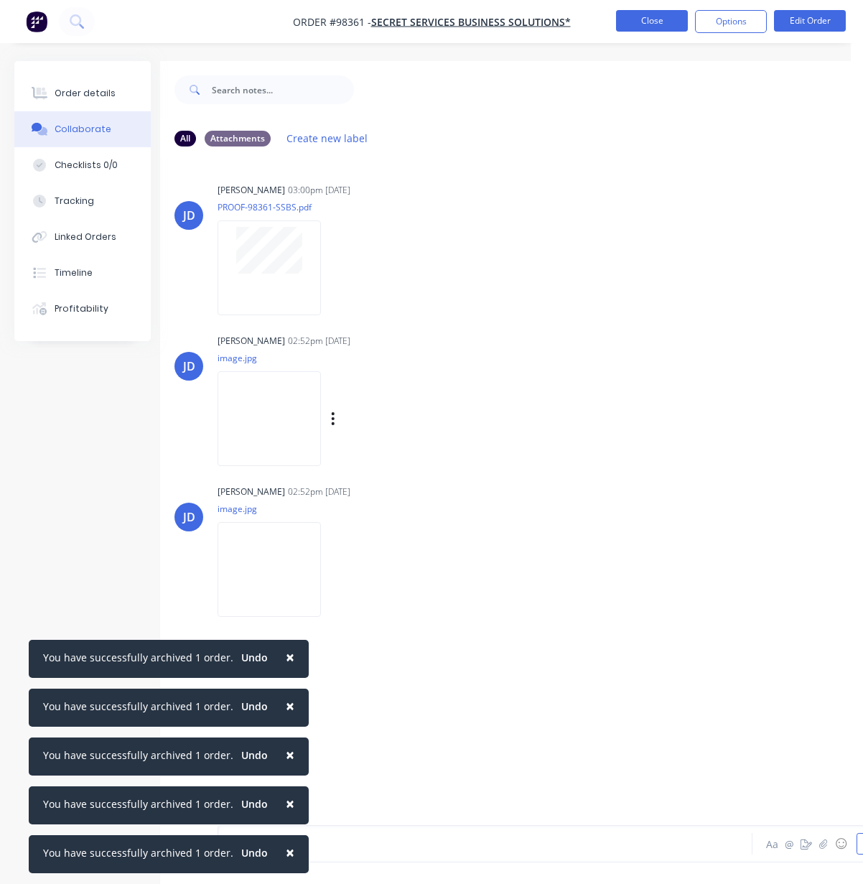
click at [653, 20] on button "Close" at bounding box center [652, 21] width 72 height 22
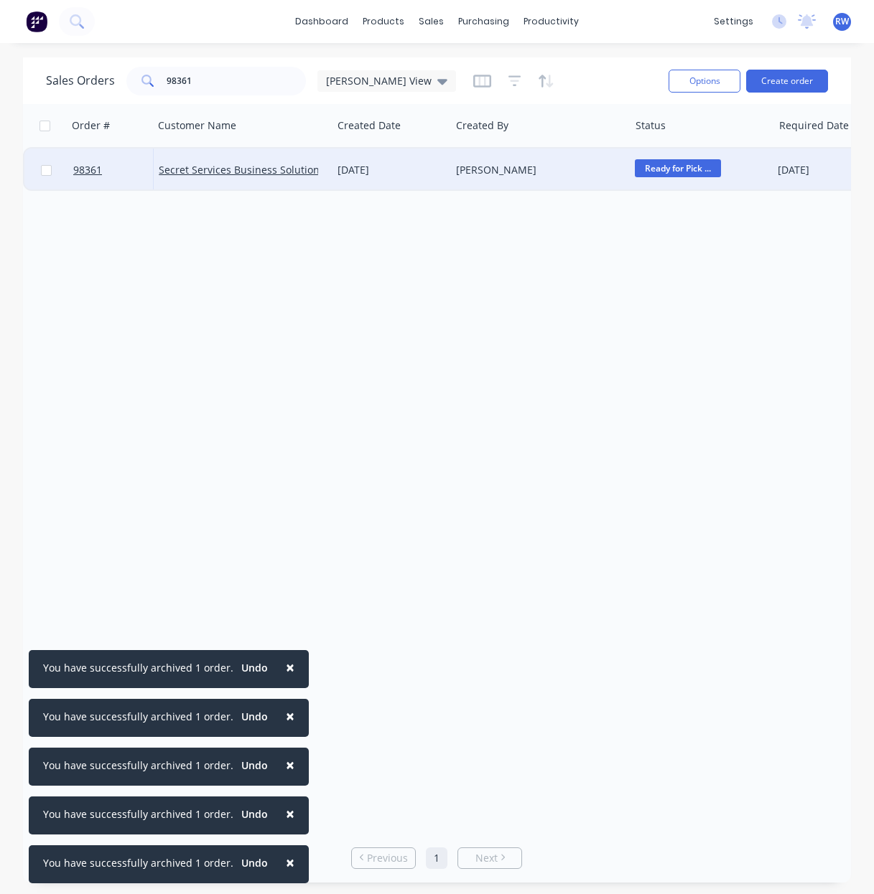
click at [46, 169] on input "checkbox" at bounding box center [46, 170] width 11 height 11
checkbox input "true"
click at [707, 76] on button "Options" at bounding box center [704, 81] width 72 height 23
click at [647, 141] on div "Archive" at bounding box center [661, 146] width 132 height 21
checkbox input "false"
